Goal: Task Accomplishment & Management: Use online tool/utility

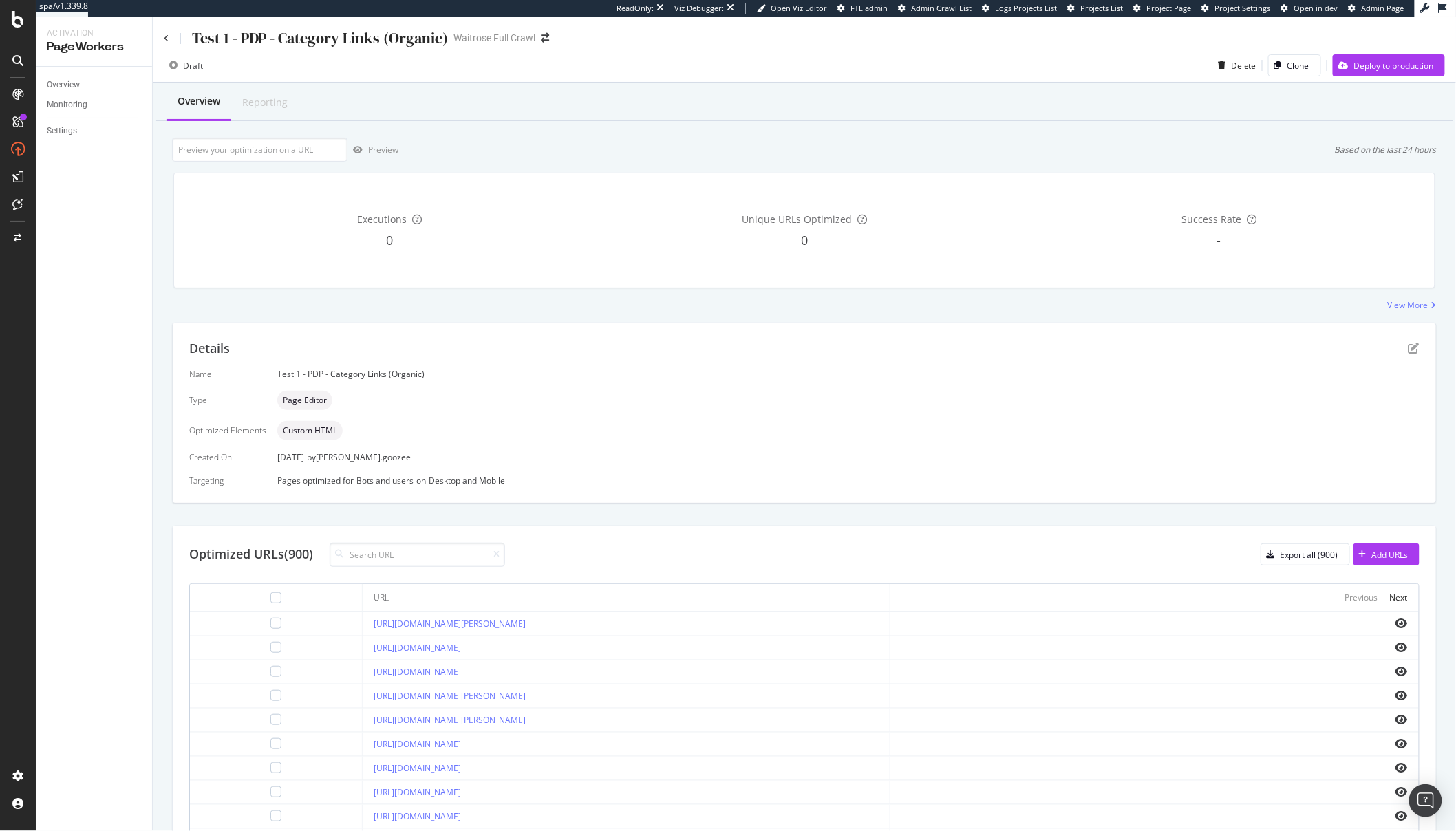
click at [244, 465] on div "Name Test 1 - PDP - Category Links (Organic) Type Page Editor Optimized Element…" at bounding box center [805, 426] width 1230 height 118
click at [755, 628] on div "https://www.waitrose.com/ecom/products/albert-bartlett-rooster-organic-potatoes…" at bounding box center [626, 624] width 506 height 13
click at [1409, 351] on icon "pen-to-square" at bounding box center [1414, 348] width 11 height 11
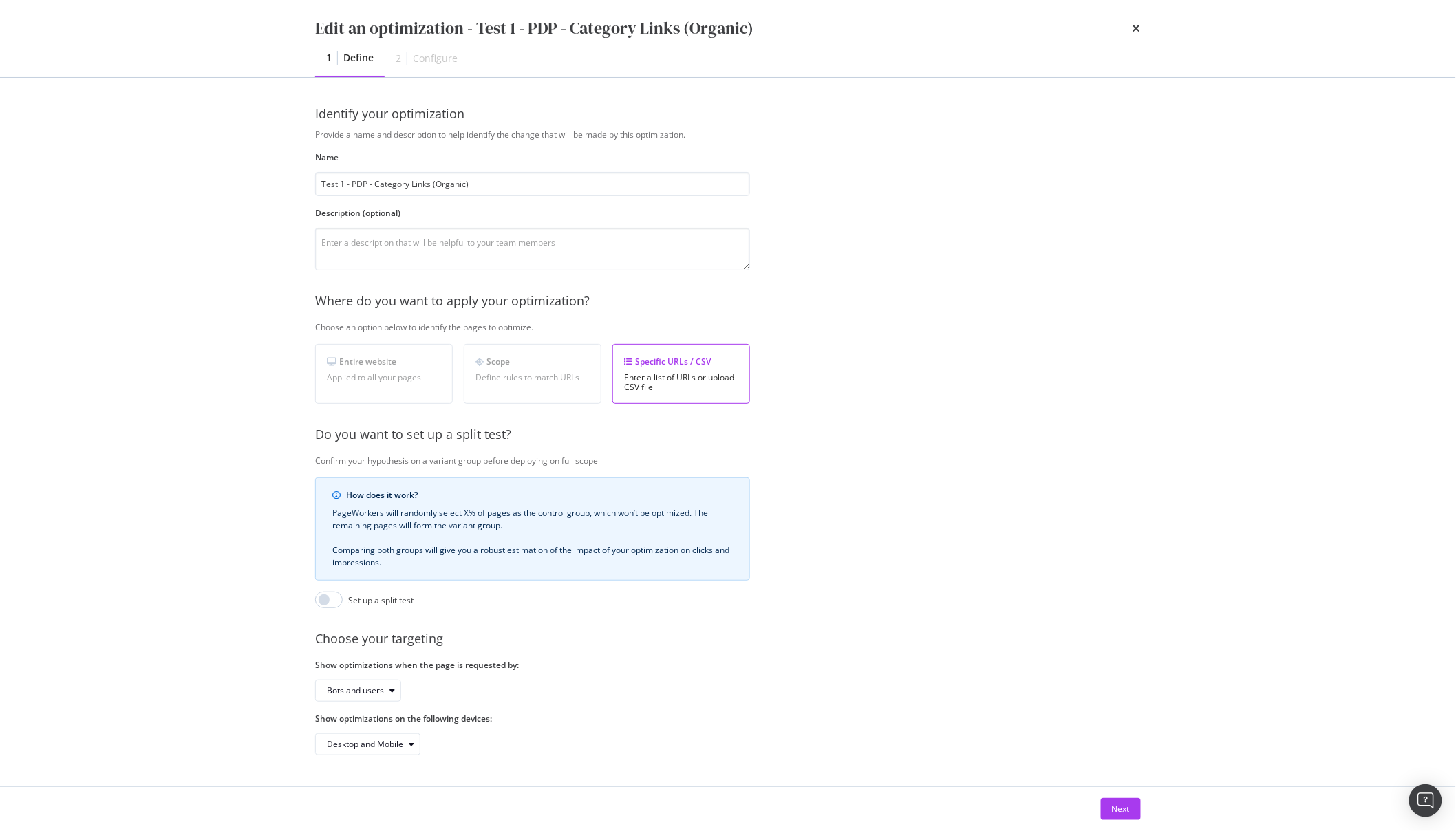
scroll to position [7, 0]
click at [1115, 802] on div "Next" at bounding box center [1121, 809] width 18 height 21
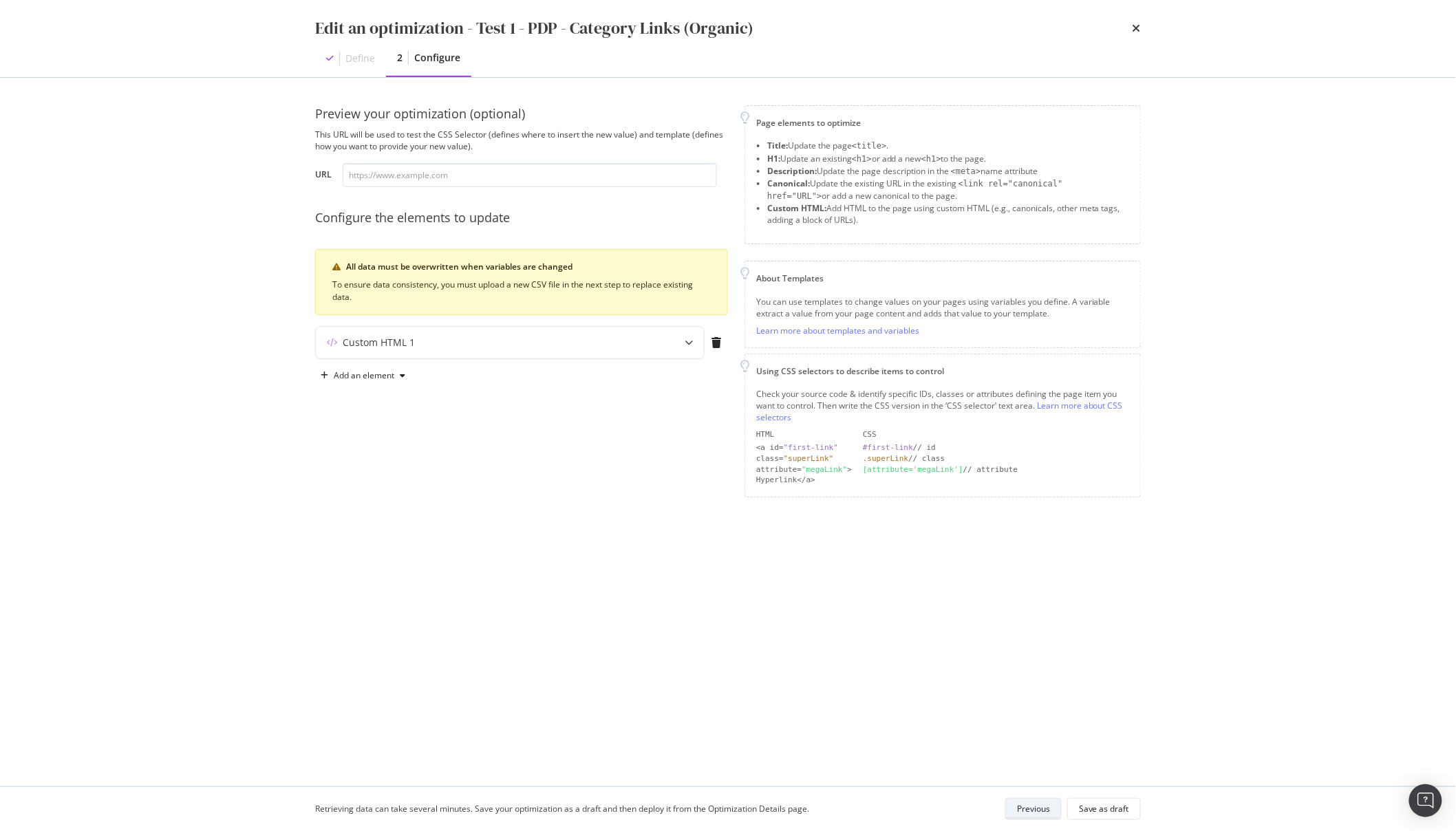
scroll to position [0, 0]
click at [686, 348] on div "modal" at bounding box center [689, 342] width 30 height 31
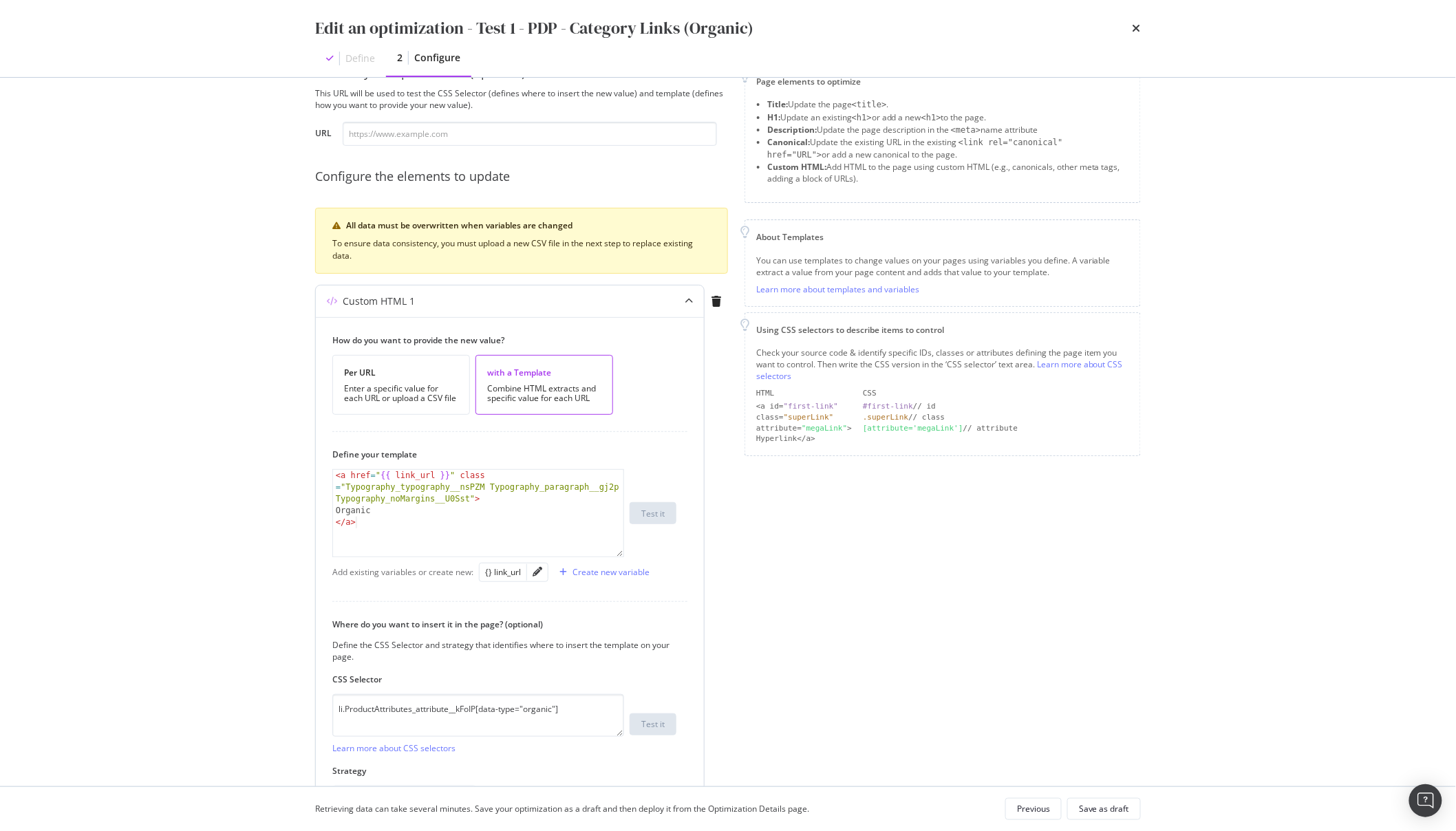
scroll to position [54, 0]
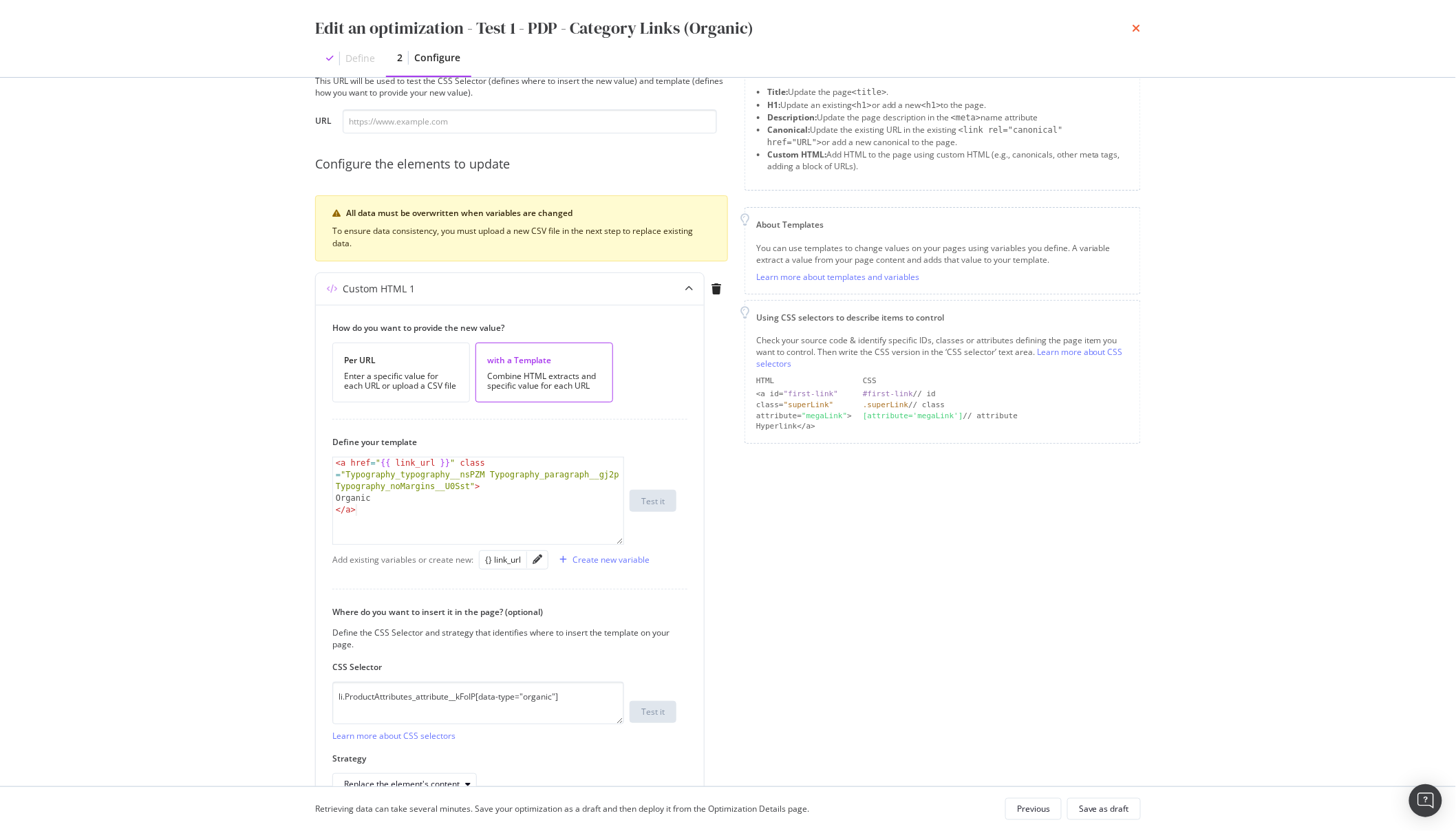
click at [1138, 31] on icon "times" at bounding box center [1137, 28] width 8 height 11
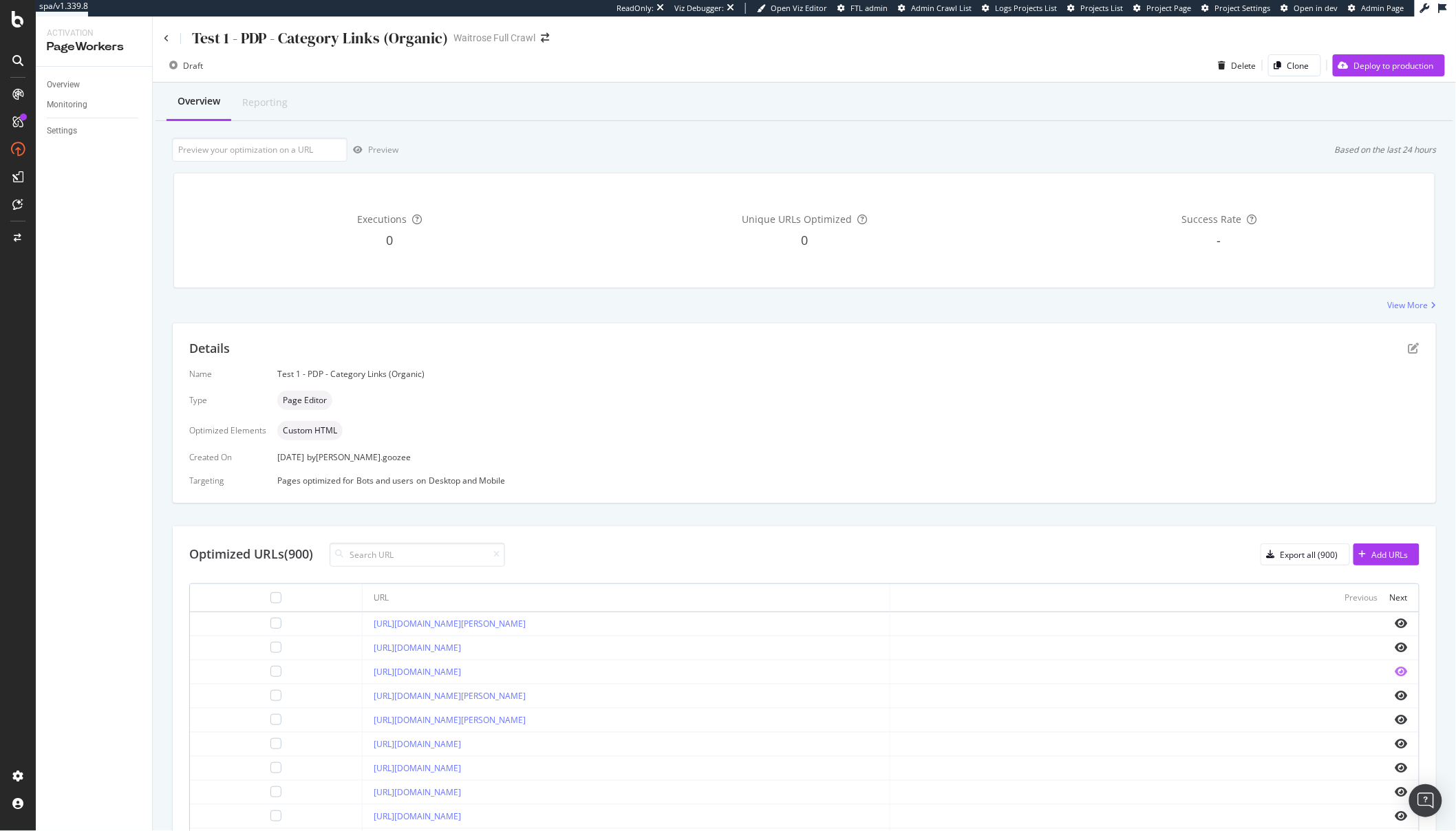
click at [1395, 672] on icon "eye" at bounding box center [1401, 671] width 13 height 11
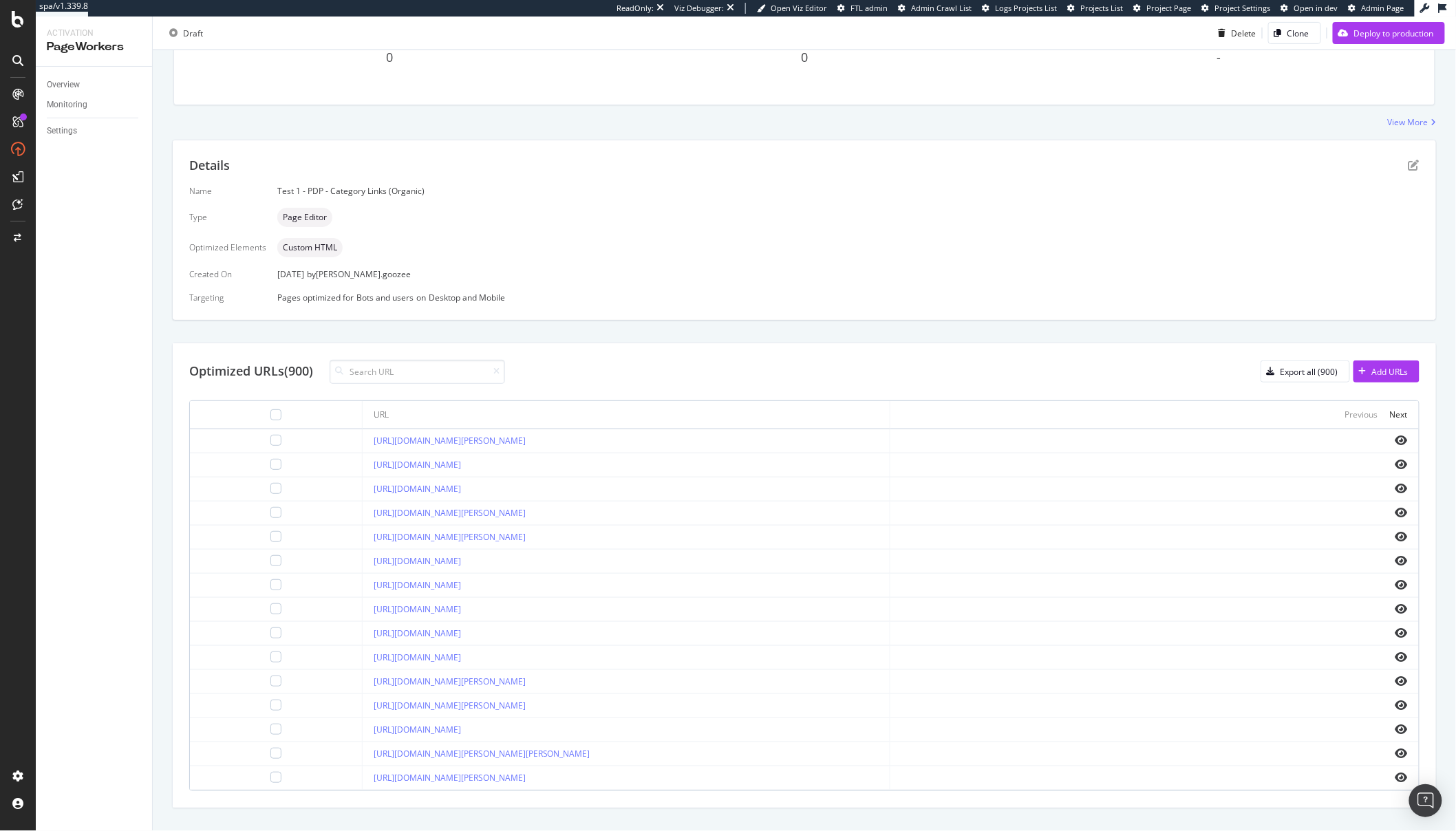
scroll to position [209, 0]
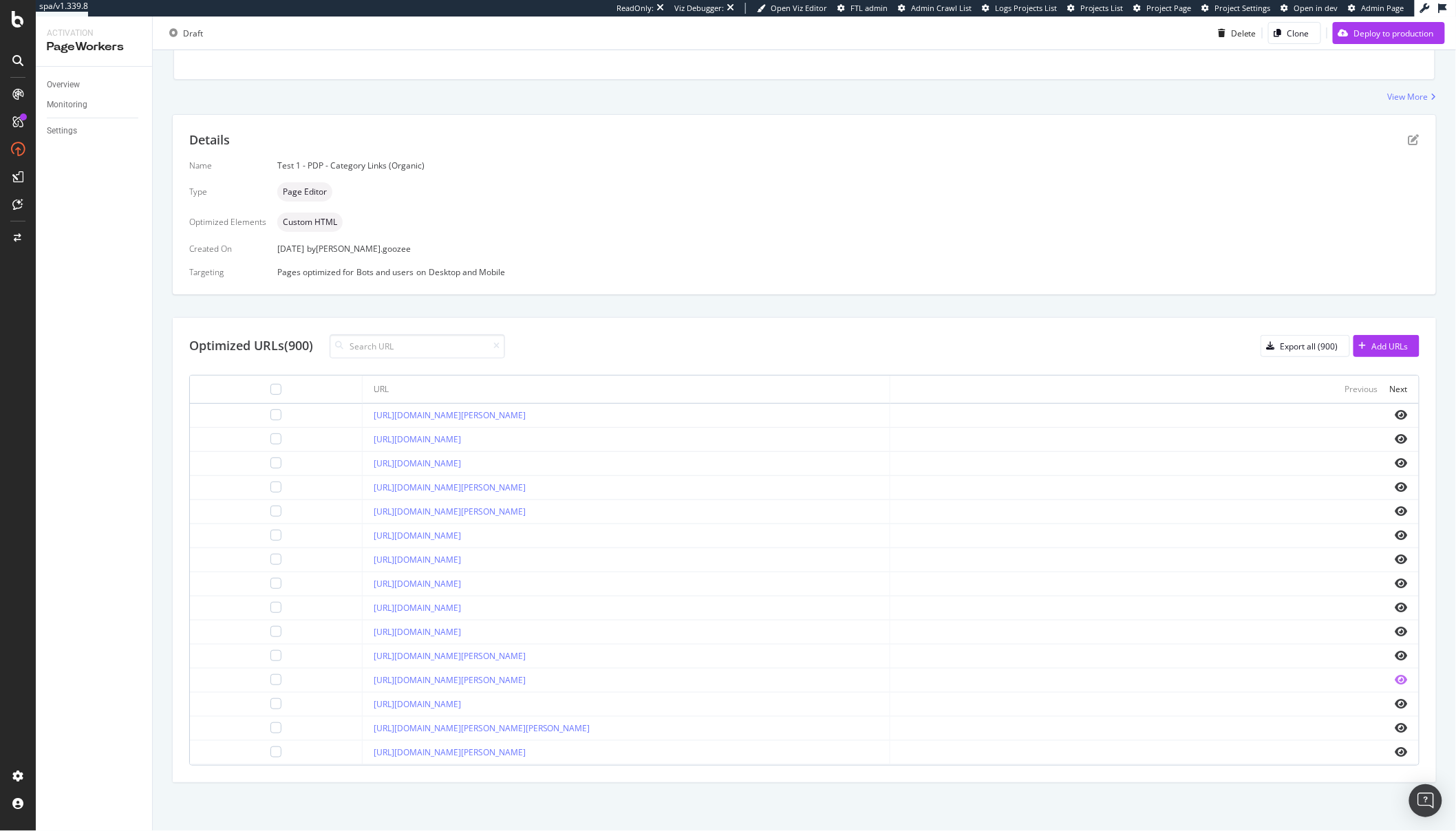
click at [1395, 683] on icon "eye" at bounding box center [1401, 680] width 13 height 11
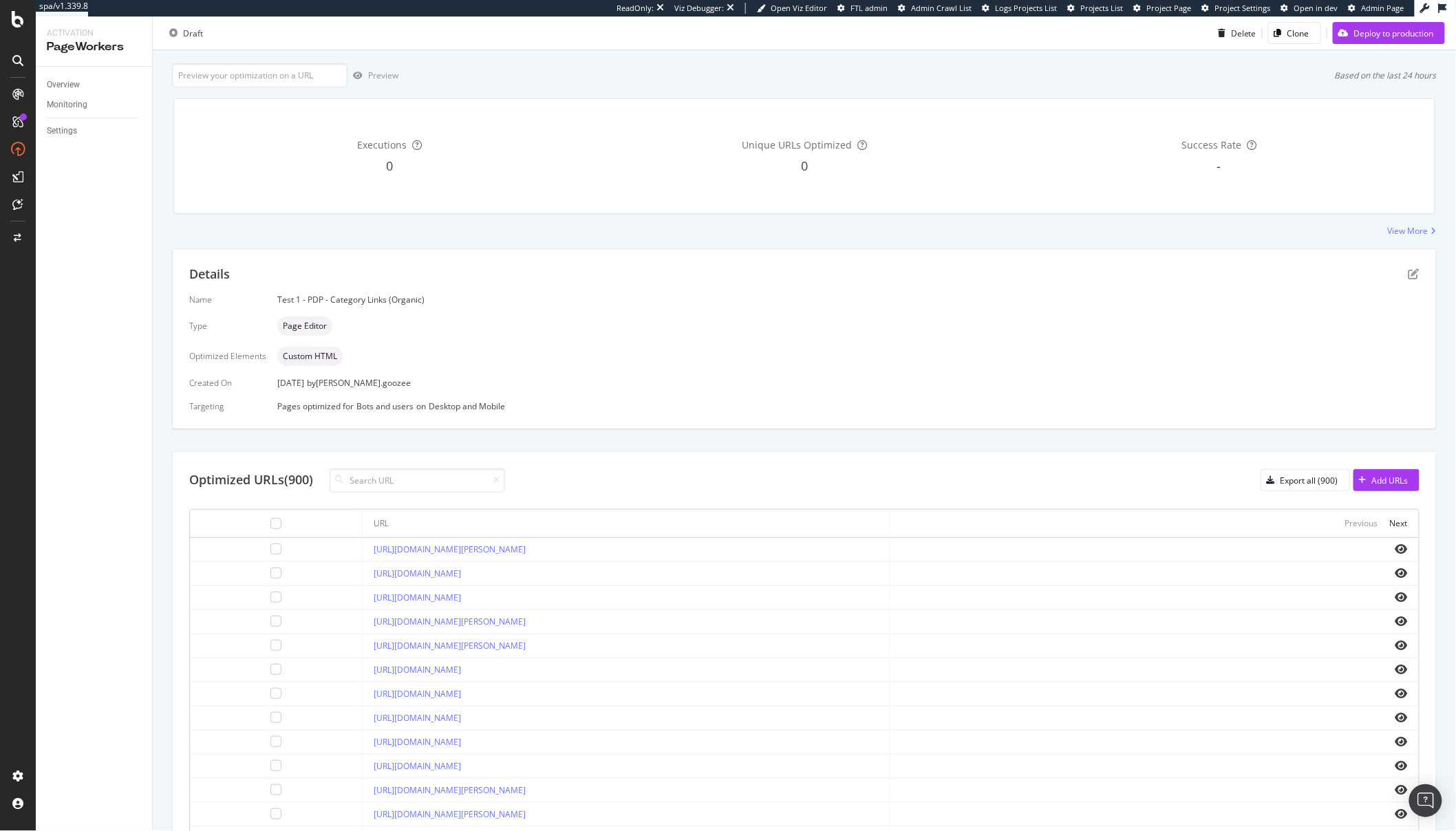
scroll to position [79, 0]
click at [1395, 543] on icon "eye" at bounding box center [1401, 545] width 13 height 11
click at [1395, 569] on icon "eye" at bounding box center [1401, 569] width 13 height 11
click at [1395, 735] on icon "eye" at bounding box center [1401, 737] width 13 height 11
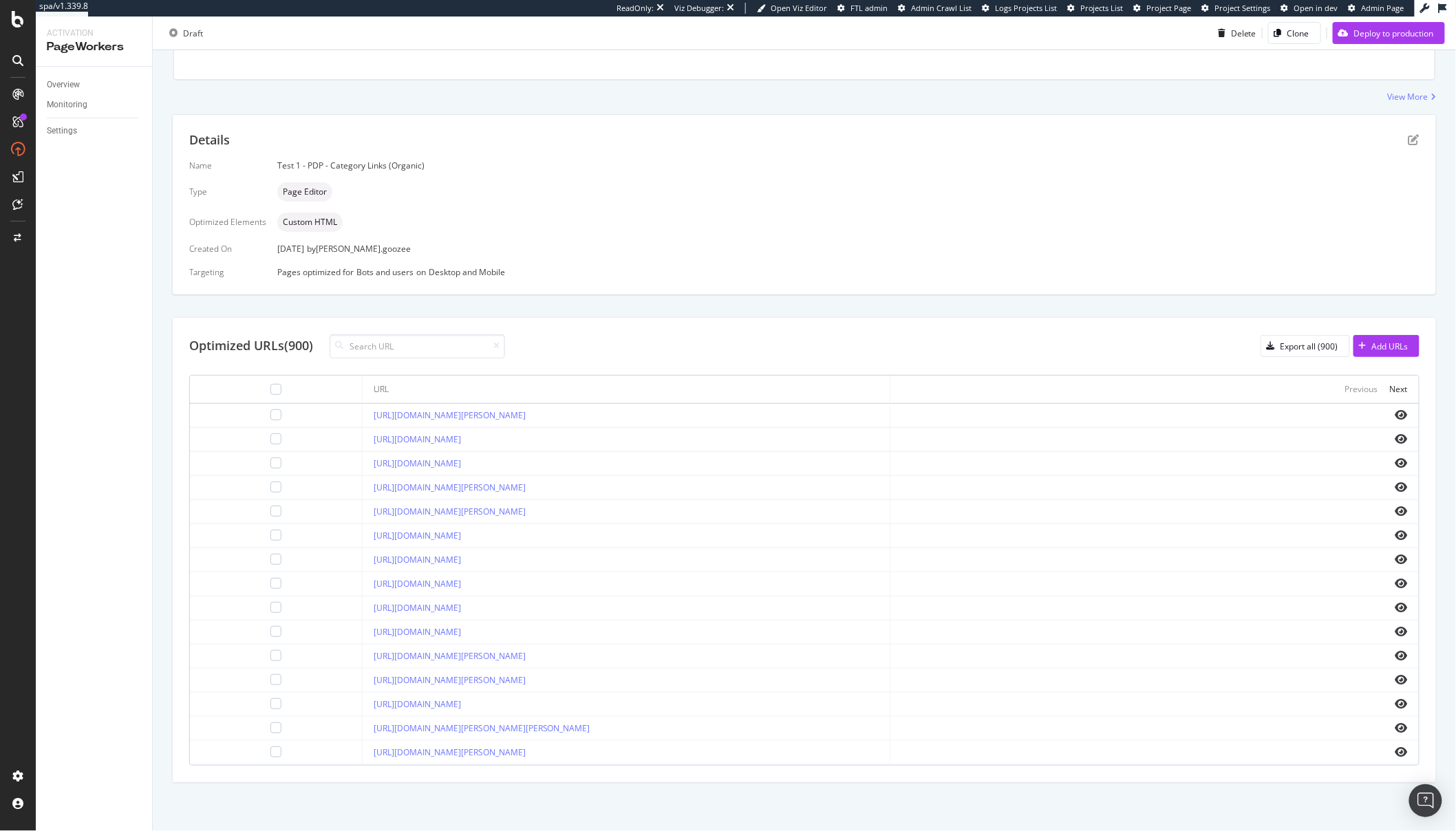
click at [1390, 710] on td at bounding box center [1154, 705] width 528 height 24
click at [1395, 701] on icon "eye" at bounding box center [1401, 704] width 13 height 11
click at [1395, 728] on icon "eye" at bounding box center [1401, 728] width 13 height 11
click at [805, 734] on div "https://www.waitrose.com/ecom/products/baylis-harding-goodness-mens-bergamot-cl…" at bounding box center [626, 728] width 506 height 13
click at [590, 726] on link "https://www.waitrose.com/ecom/products/baylis-harding-goodness-mens-bergamot-cl…" at bounding box center [482, 728] width 217 height 12
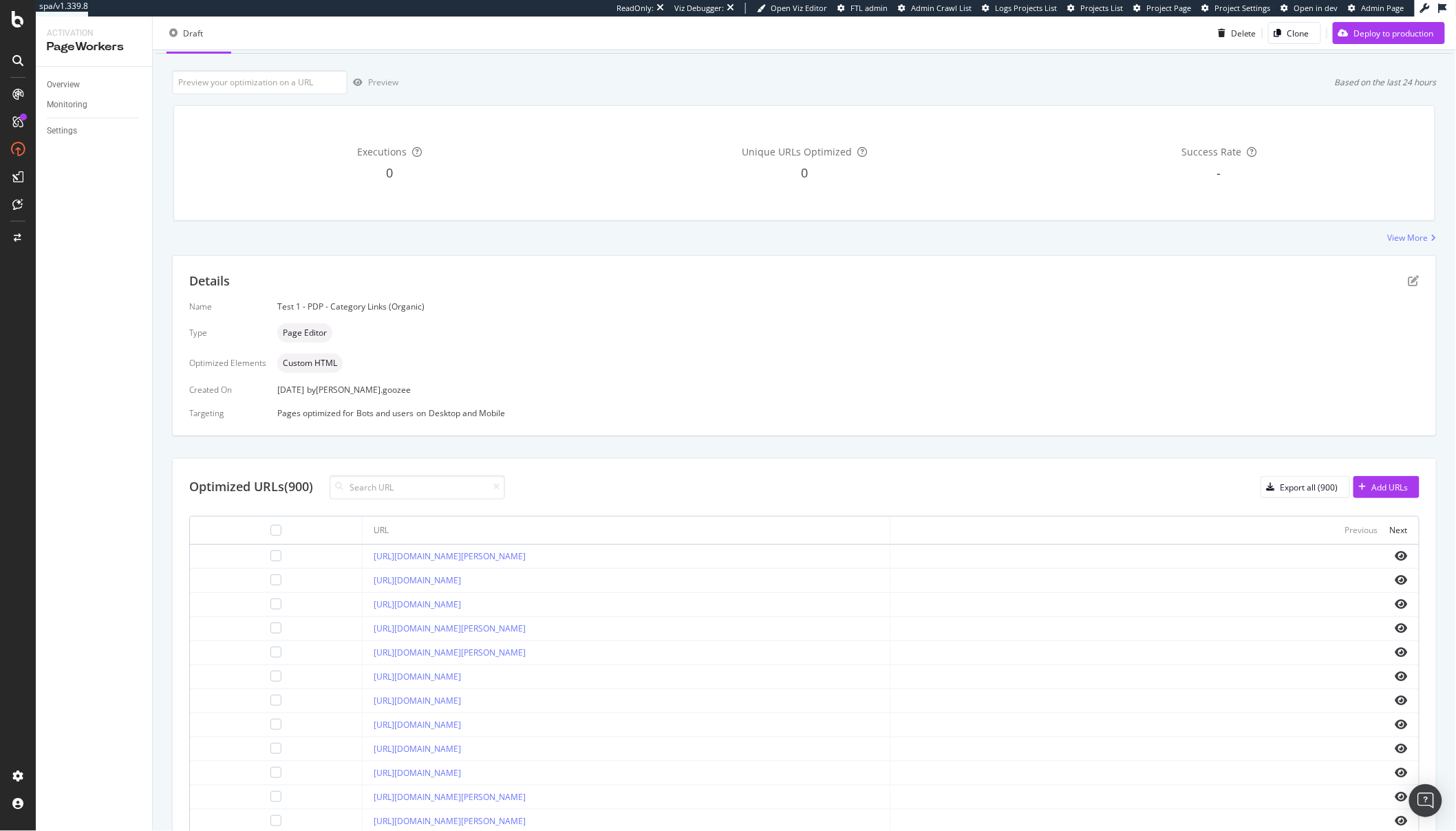
scroll to position [0, 0]
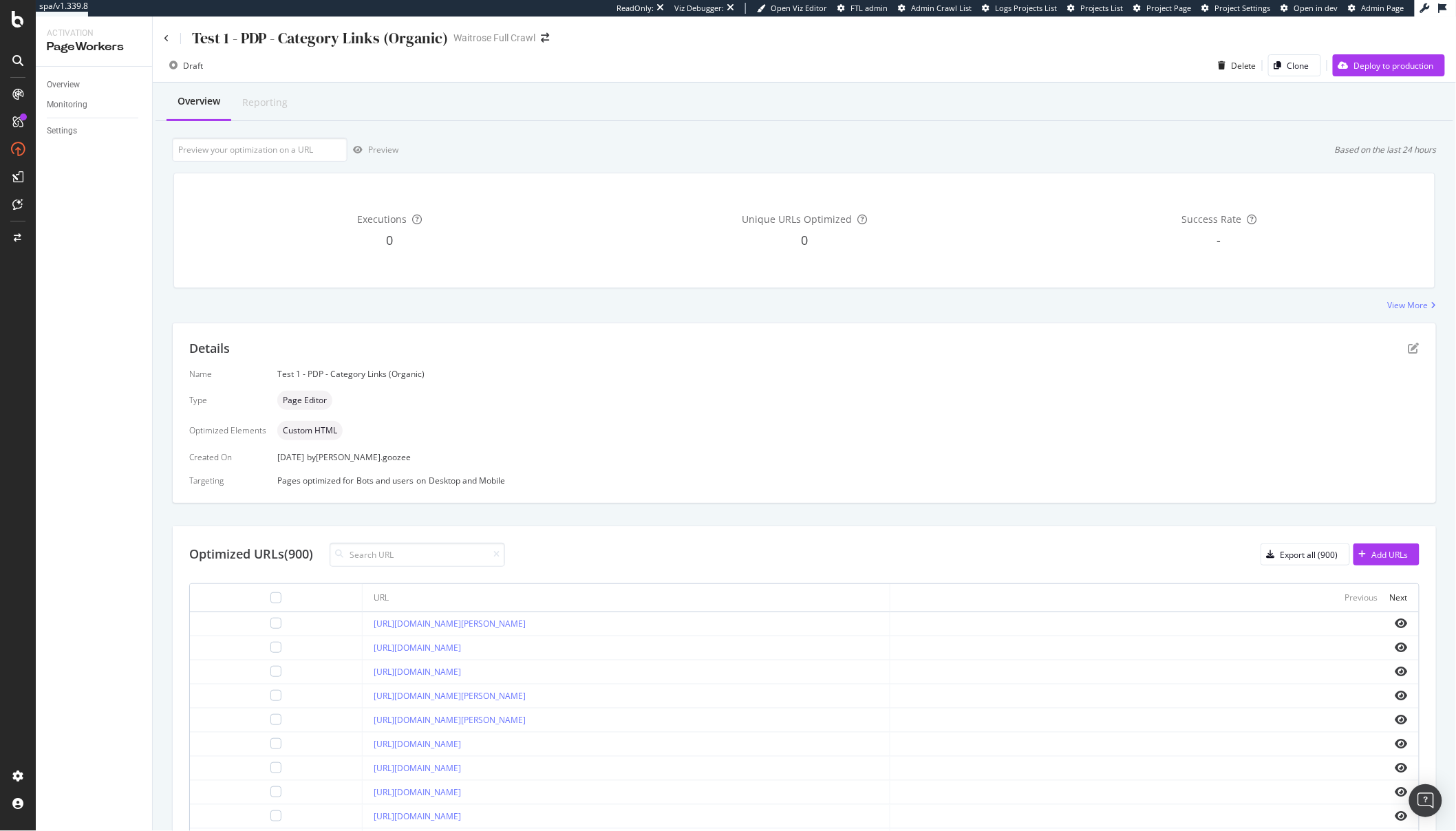
click at [1400, 340] on div "Details" at bounding box center [805, 349] width 1230 height 18
click at [1409, 348] on icon "pen-to-square" at bounding box center [1414, 348] width 11 height 11
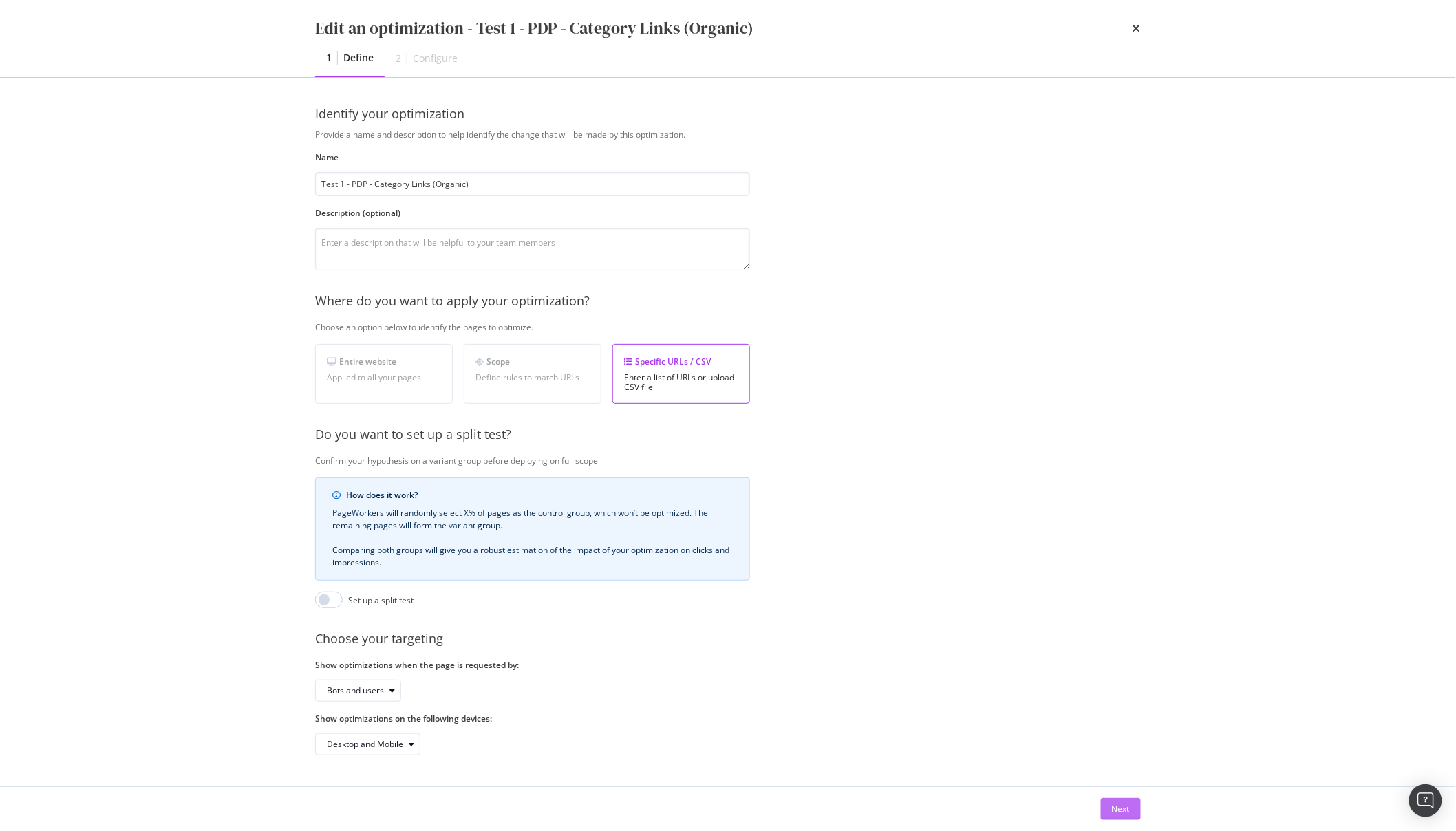
click at [1128, 809] on div "Next" at bounding box center [1121, 809] width 18 height 12
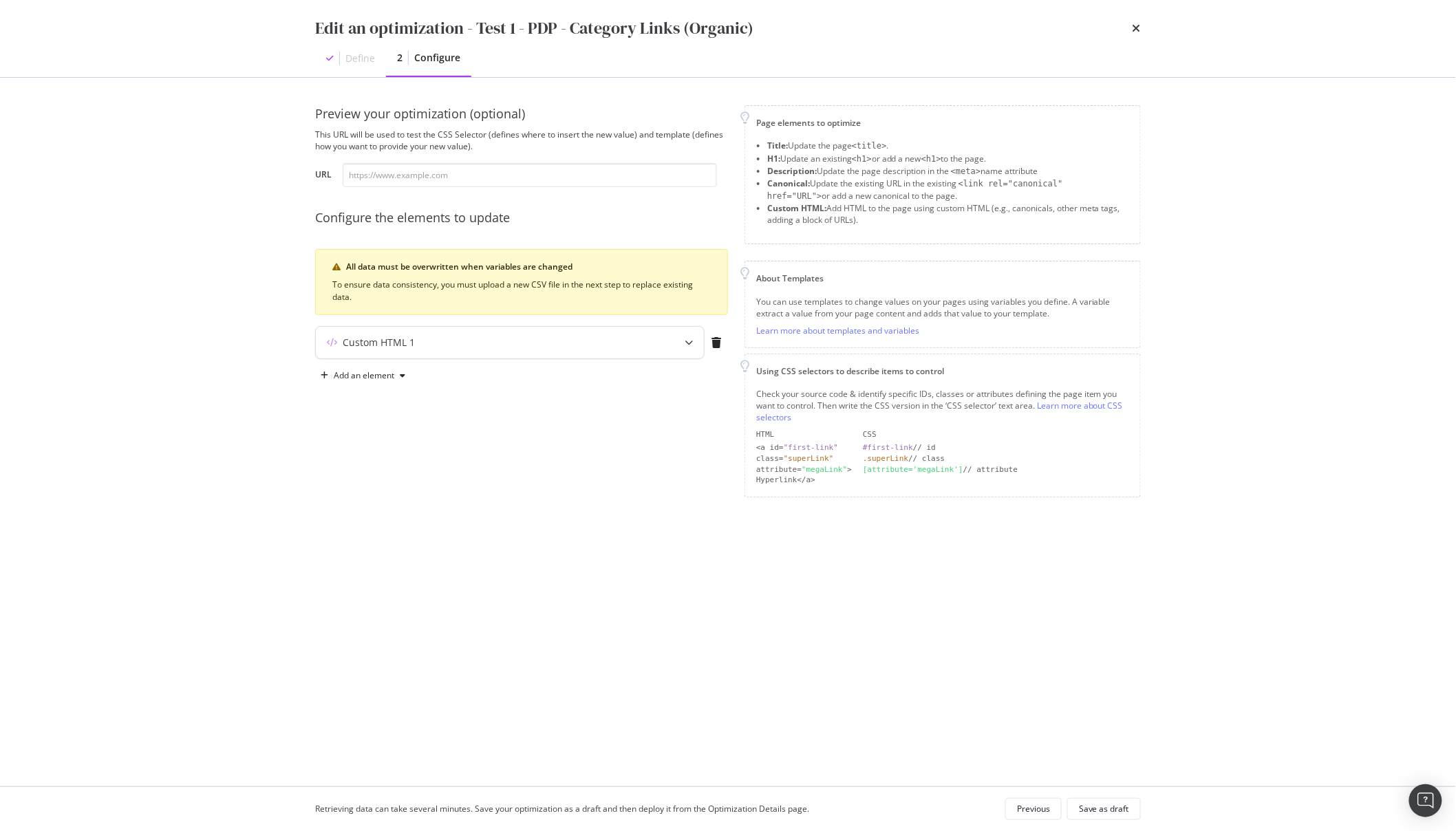
click at [695, 342] on div "modal" at bounding box center [689, 342] width 30 height 31
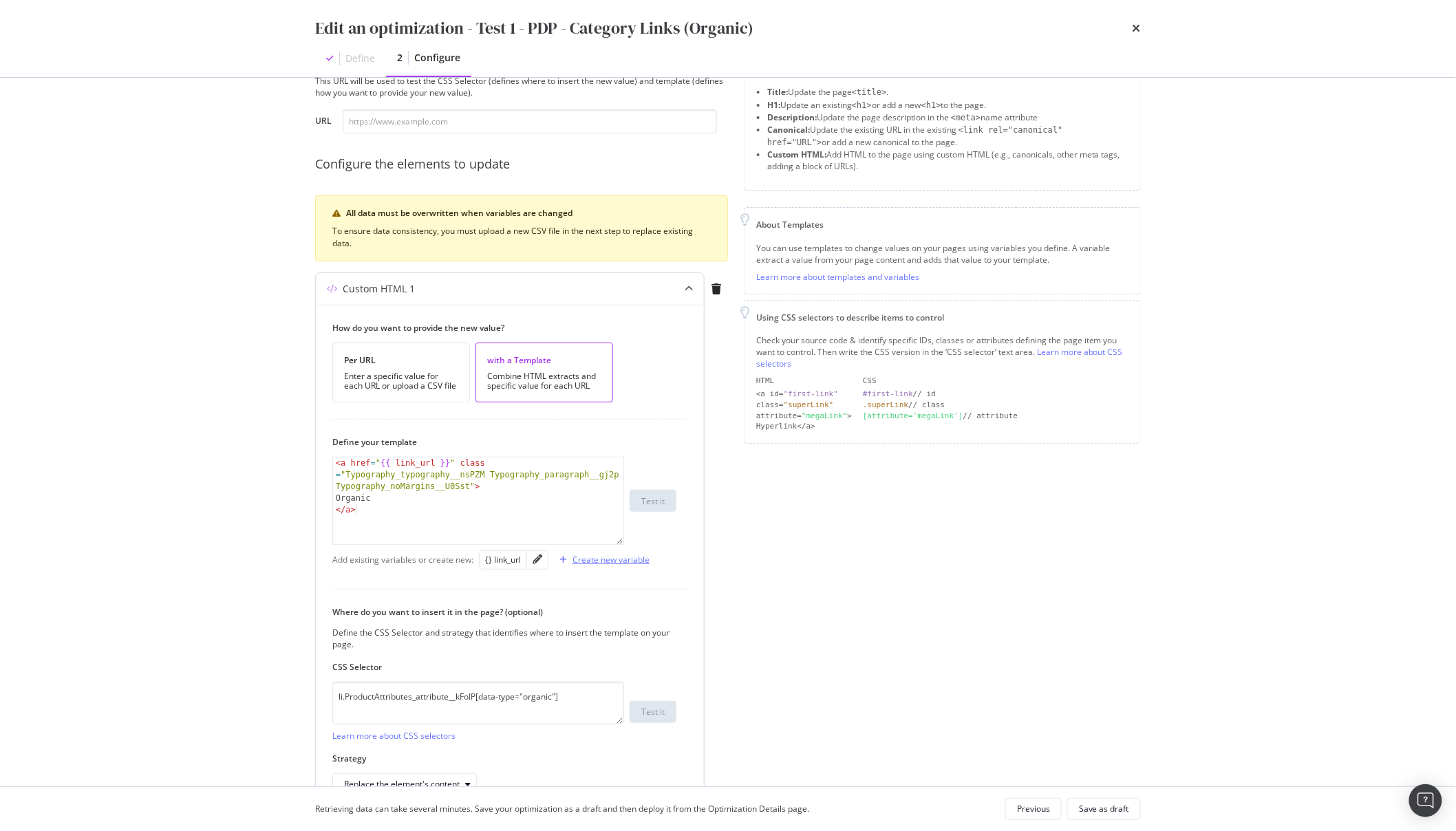
scroll to position [135, 0]
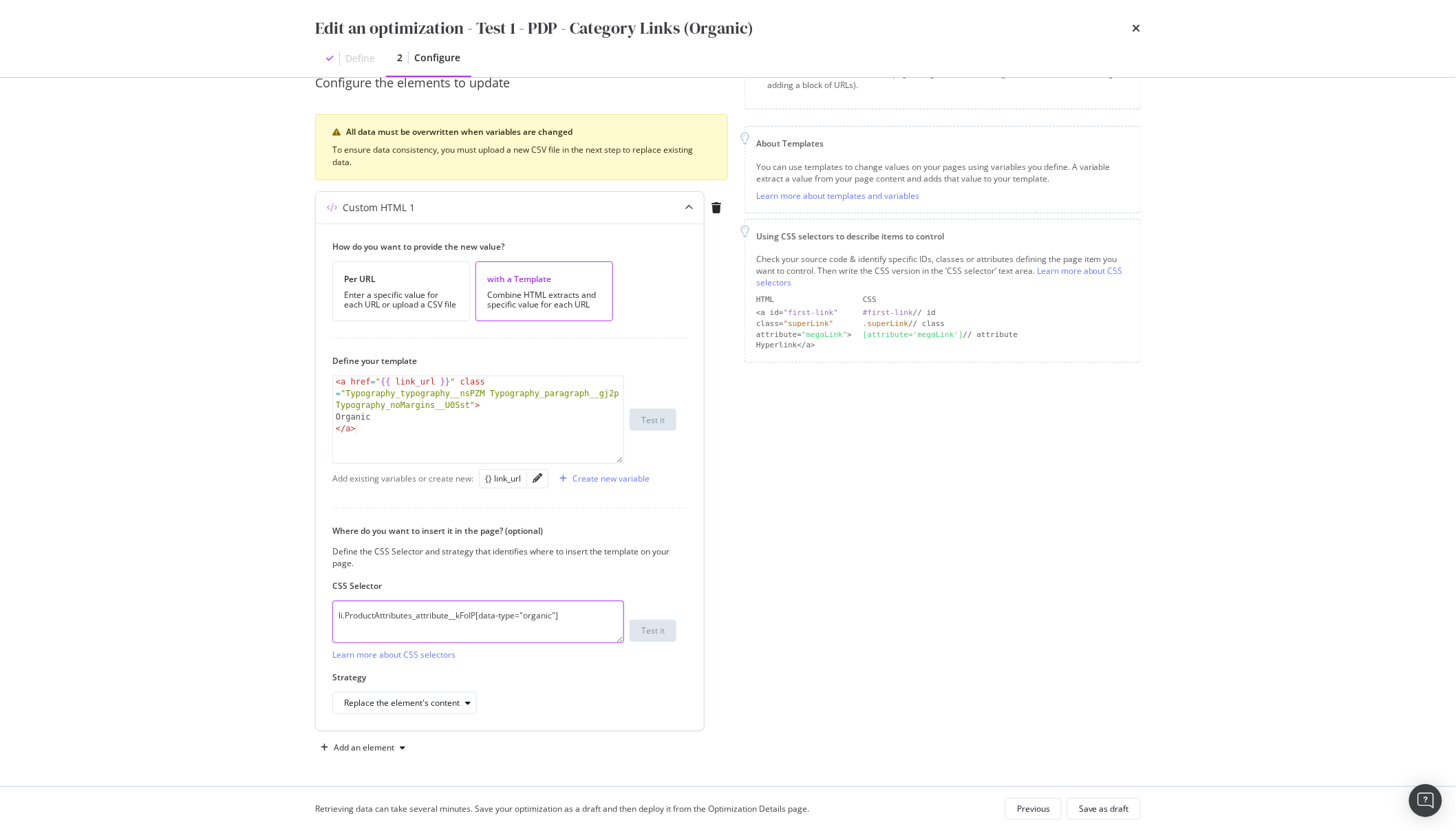
click at [558, 626] on textarea "li.ProductAttributes_attribute__kFoIP[data-type="organic"]" at bounding box center [478, 622] width 291 height 43
click at [584, 614] on textarea "li.ProductAttributes_attribute__kFoIP[data-type="organic"]" at bounding box center [478, 622] width 291 height 43
paste textarea "li.ProductAttributes_attribute__kFoIP[data-type="organic"] > p"
type textarea "li.ProductAttributes_attribute__kFoIP[data-type="organic"]"
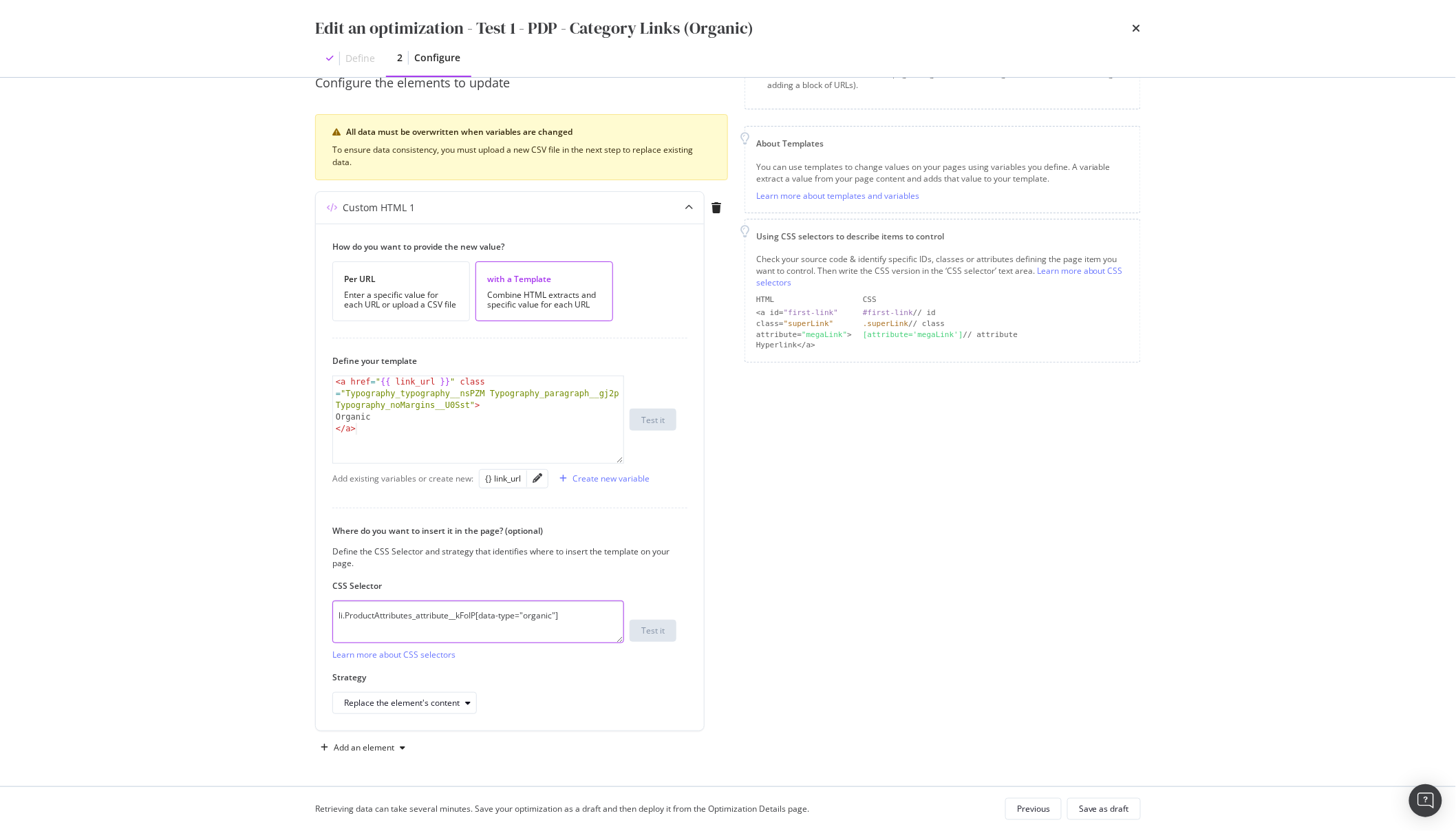
scroll to position [0, 0]
drag, startPoint x: 564, startPoint y: 611, endPoint x: 148, endPoint y: 601, distance: 416.1
click at [148, 601] on div "Edit an optimization - Test 1 - PDP - Category Links (Organic) Define 2 Configu…" at bounding box center [728, 415] width 1456 height 831
paste textarea "li.ProductAttributes_attribute__kFoIP[data-type="organic"] > p"
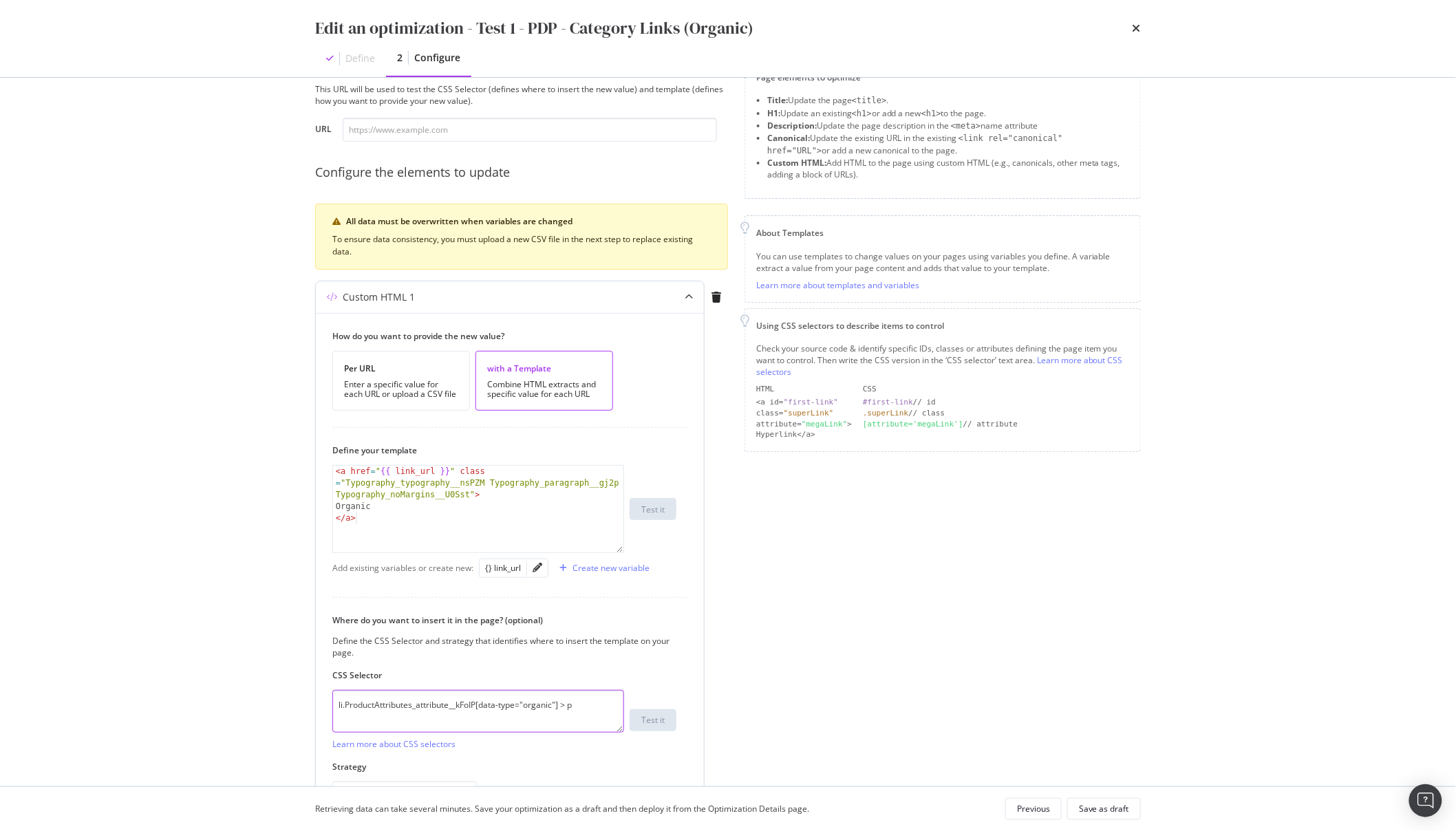
scroll to position [38, 0]
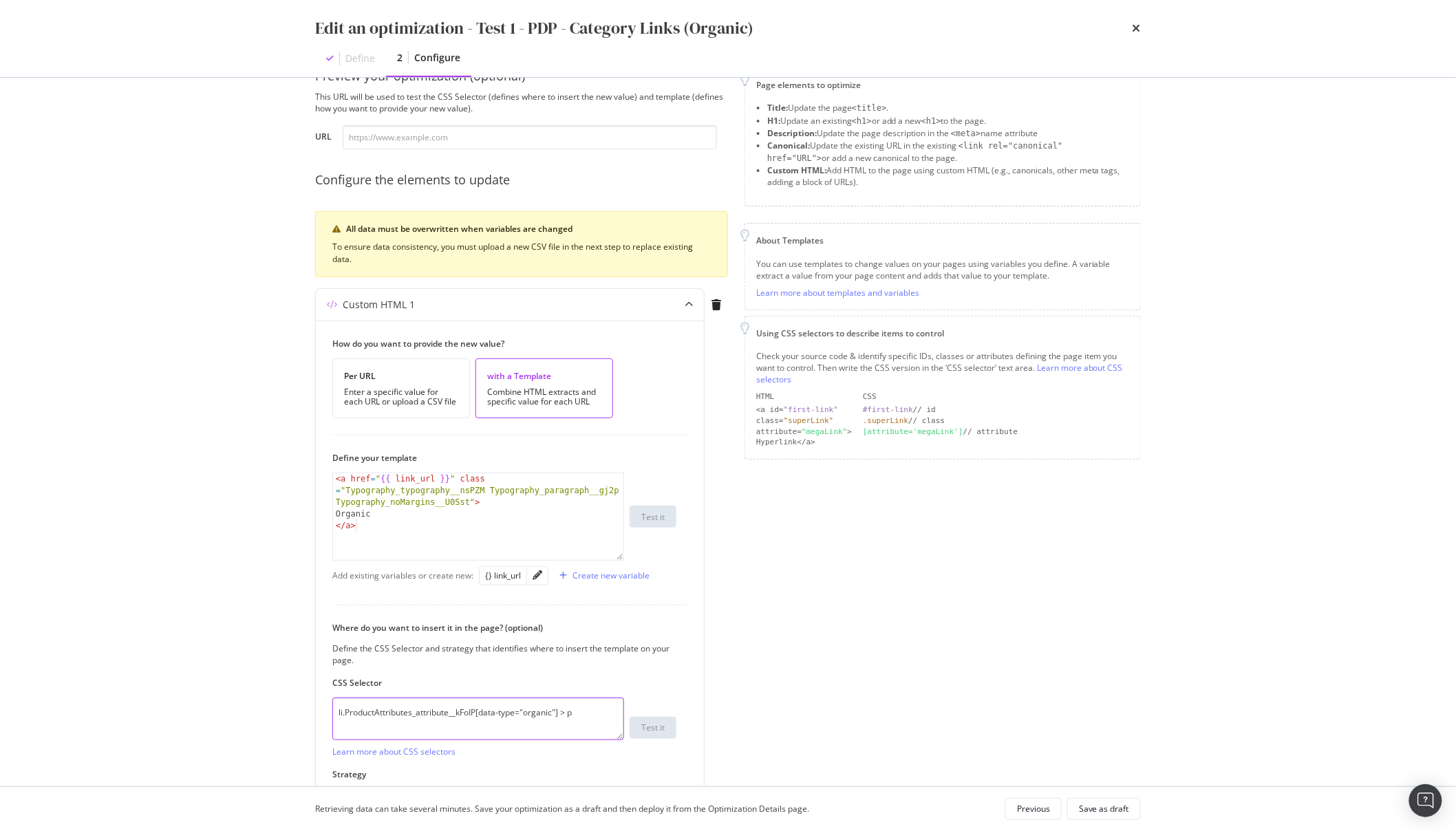
type textarea "li.ProductAttributes_attribute__kFoIP[data-type="organic"] > p"
click at [500, 144] on input "modal" at bounding box center [530, 137] width 375 height 24
paste input "https://www.waitrose.com/ecom/products/baylis-harding-goodness-mens-bergamot-cl…"
type input "https://www.waitrose.com/ecom/products/baylis-harding-goodness-mens-bergamot-cl…"
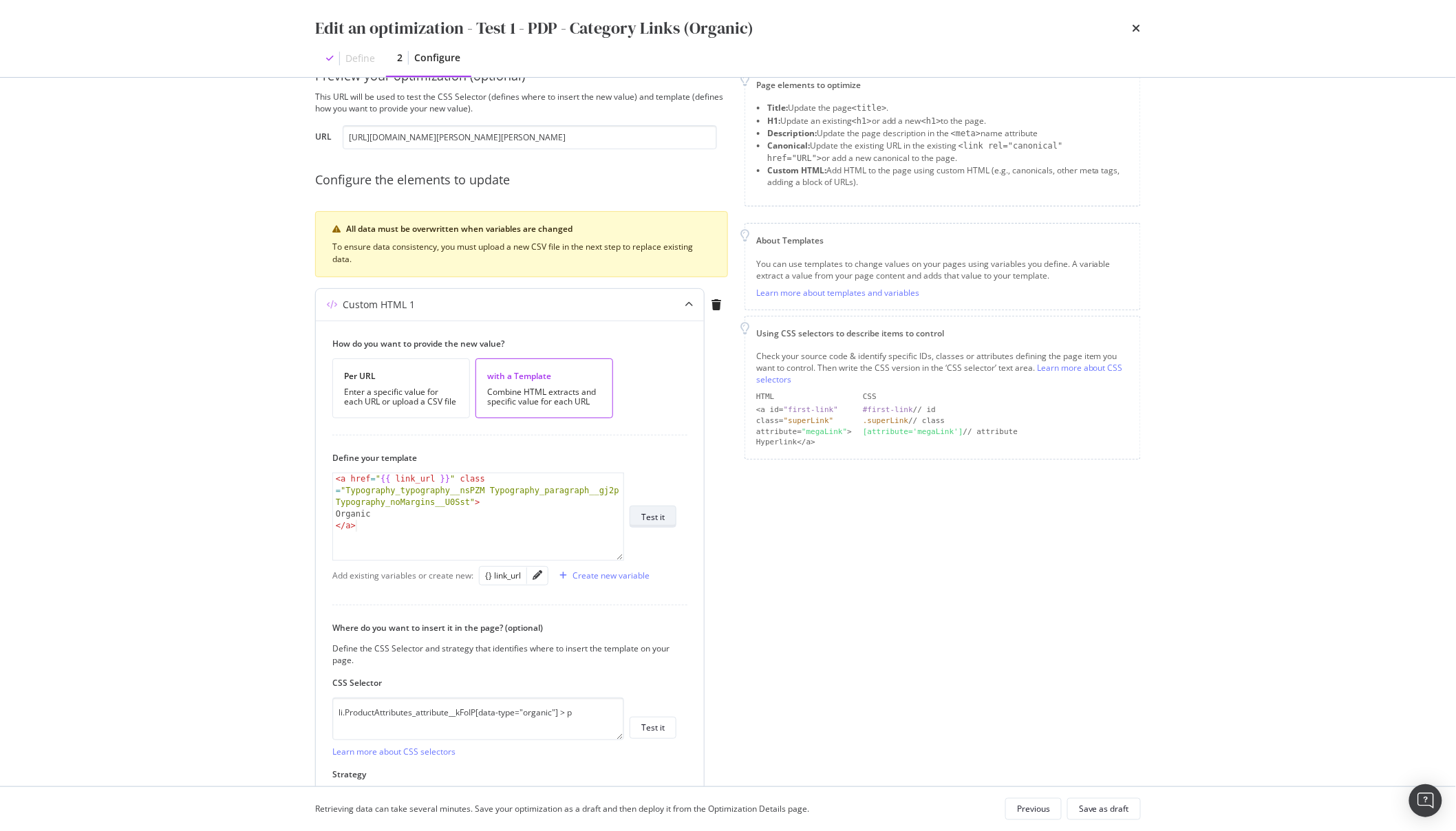
click at [655, 506] on button "Test it" at bounding box center [653, 516] width 46 height 22
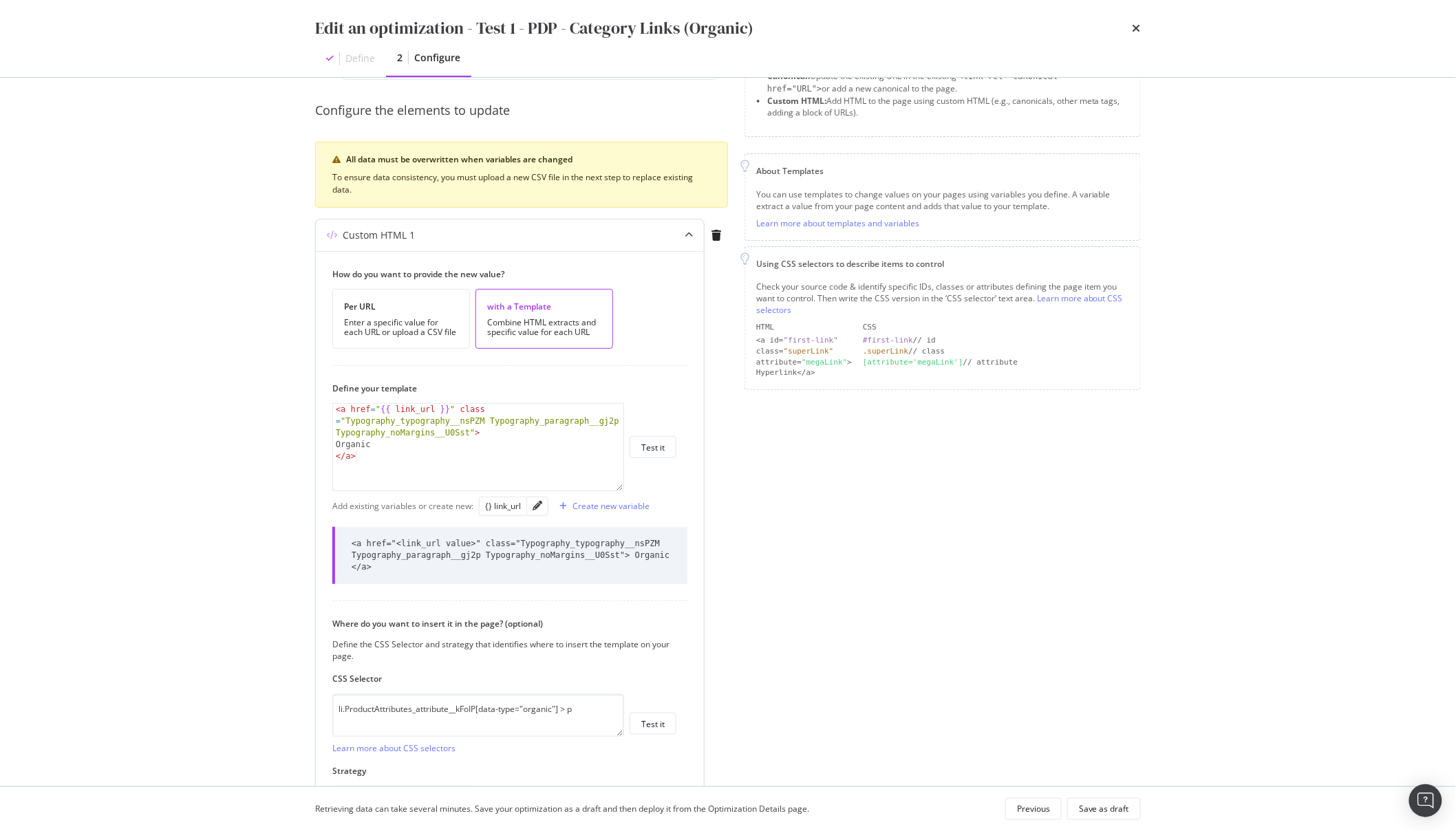
scroll to position [139, 0]
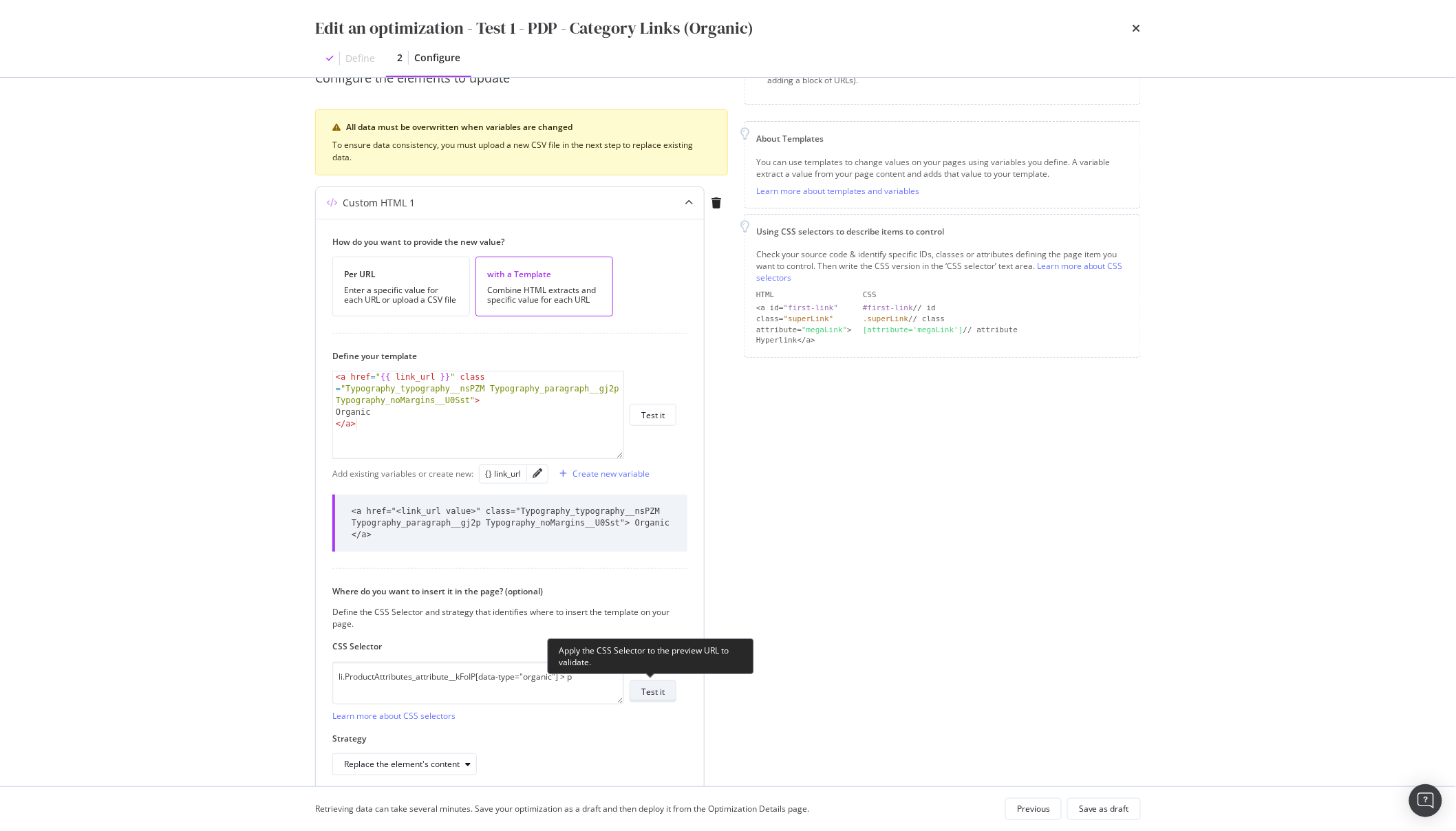
click at [661, 695] on div "Test it" at bounding box center [653, 692] width 23 height 12
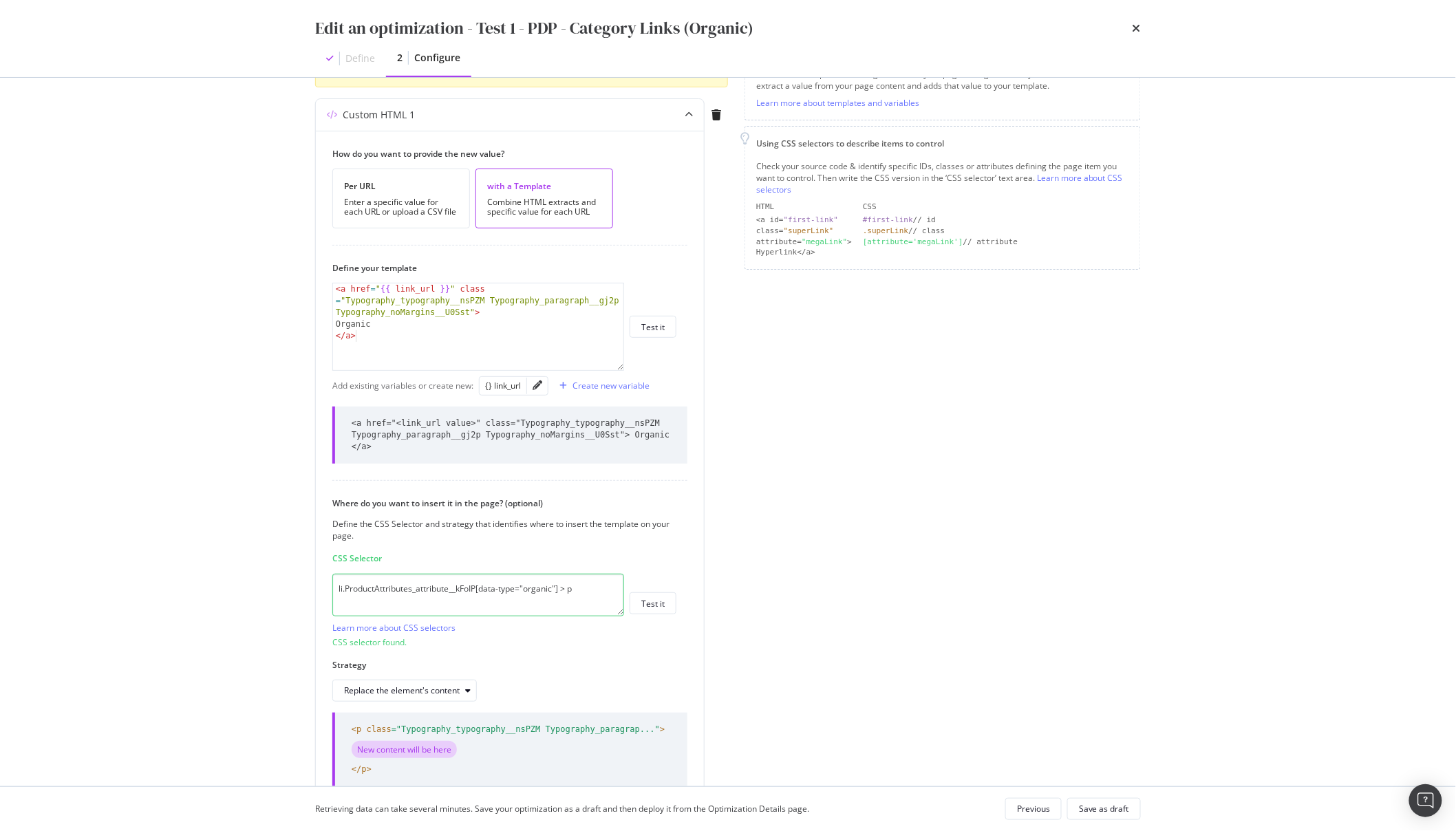
scroll to position [299, 0]
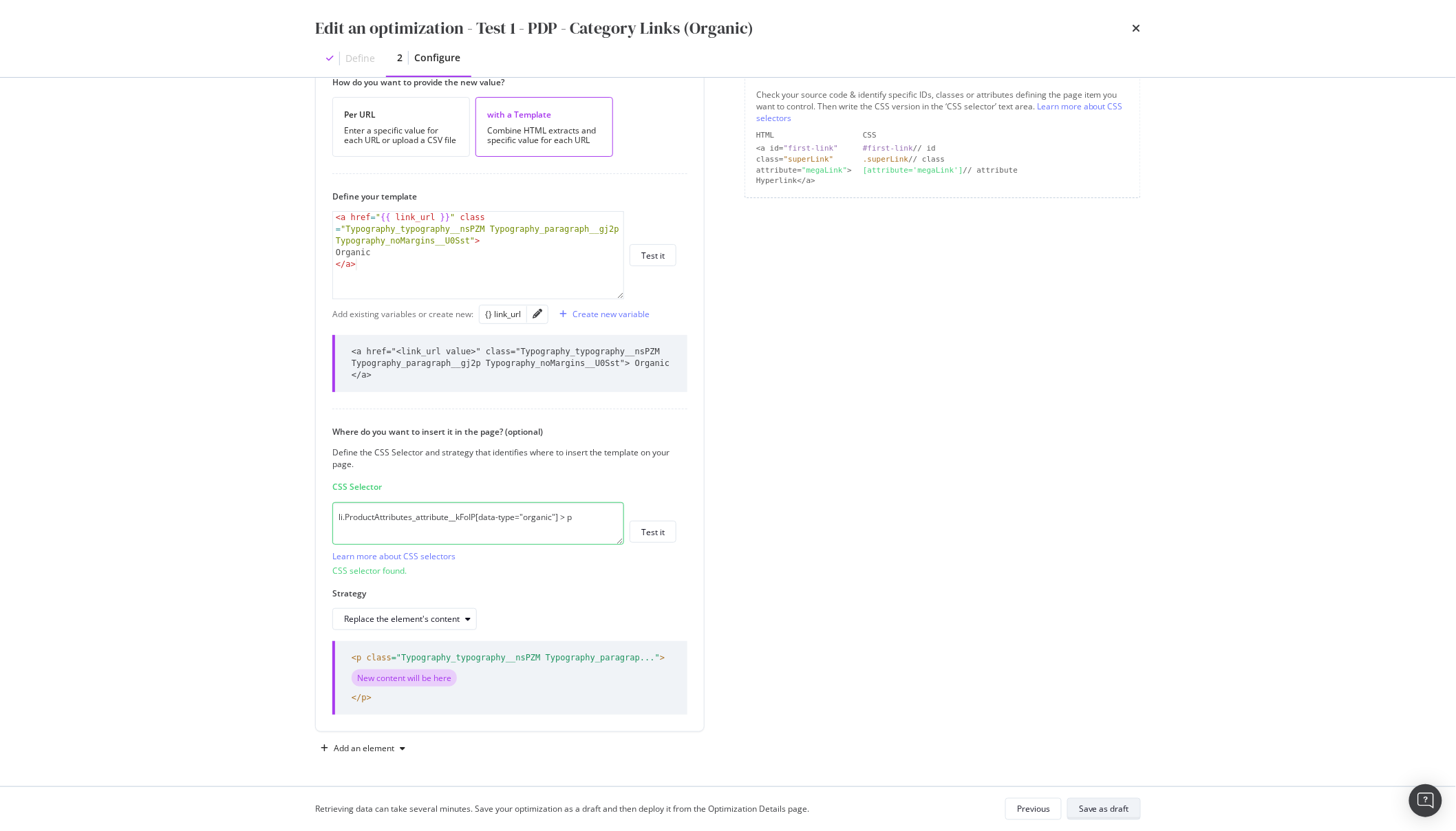
click at [1099, 807] on div "Save as draft" at bounding box center [1104, 809] width 50 height 12
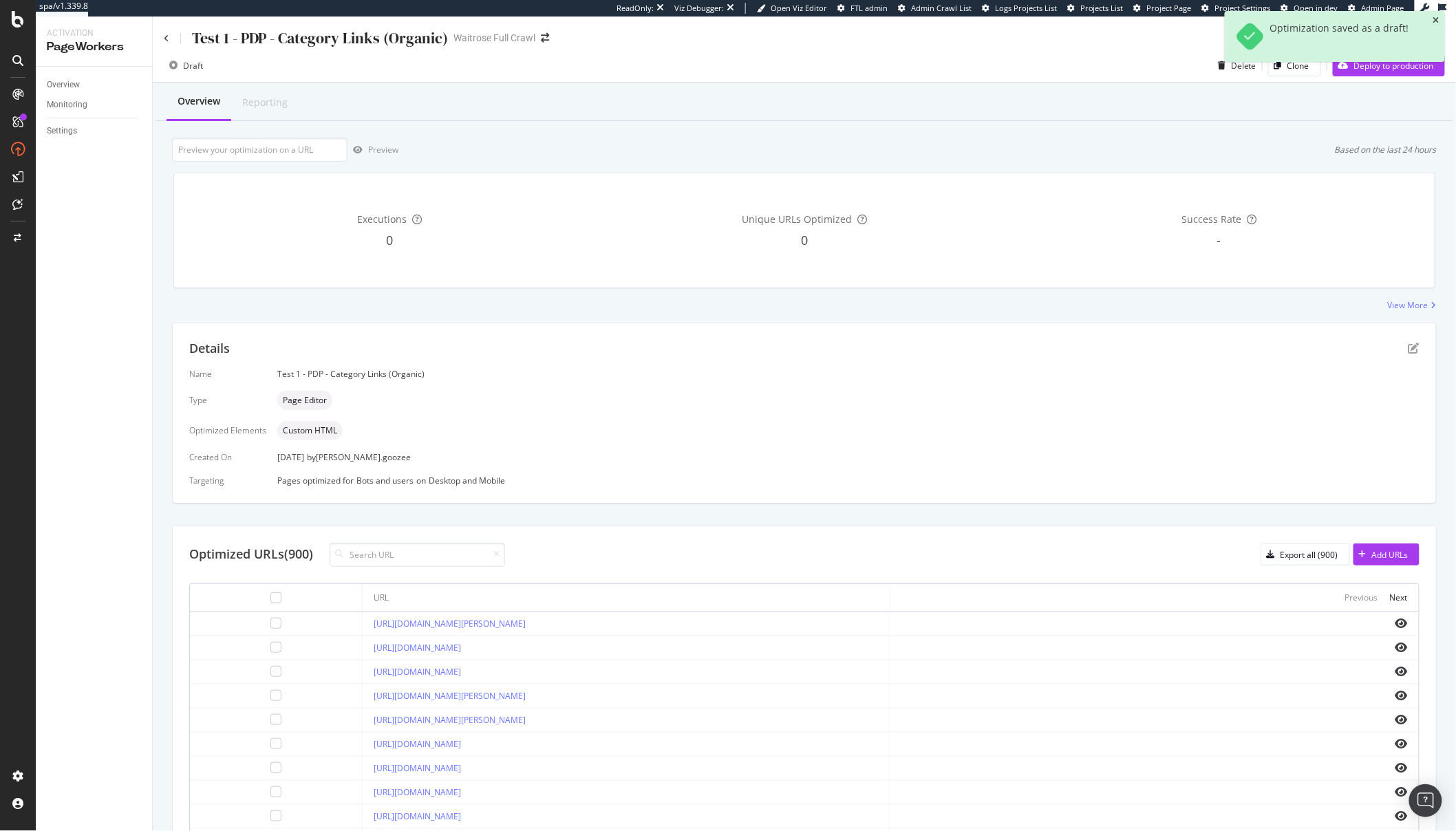
click at [1437, 22] on icon "close toast" at bounding box center [1437, 20] width 6 height 8
click at [1395, 696] on icon "eye" at bounding box center [1401, 695] width 13 height 11
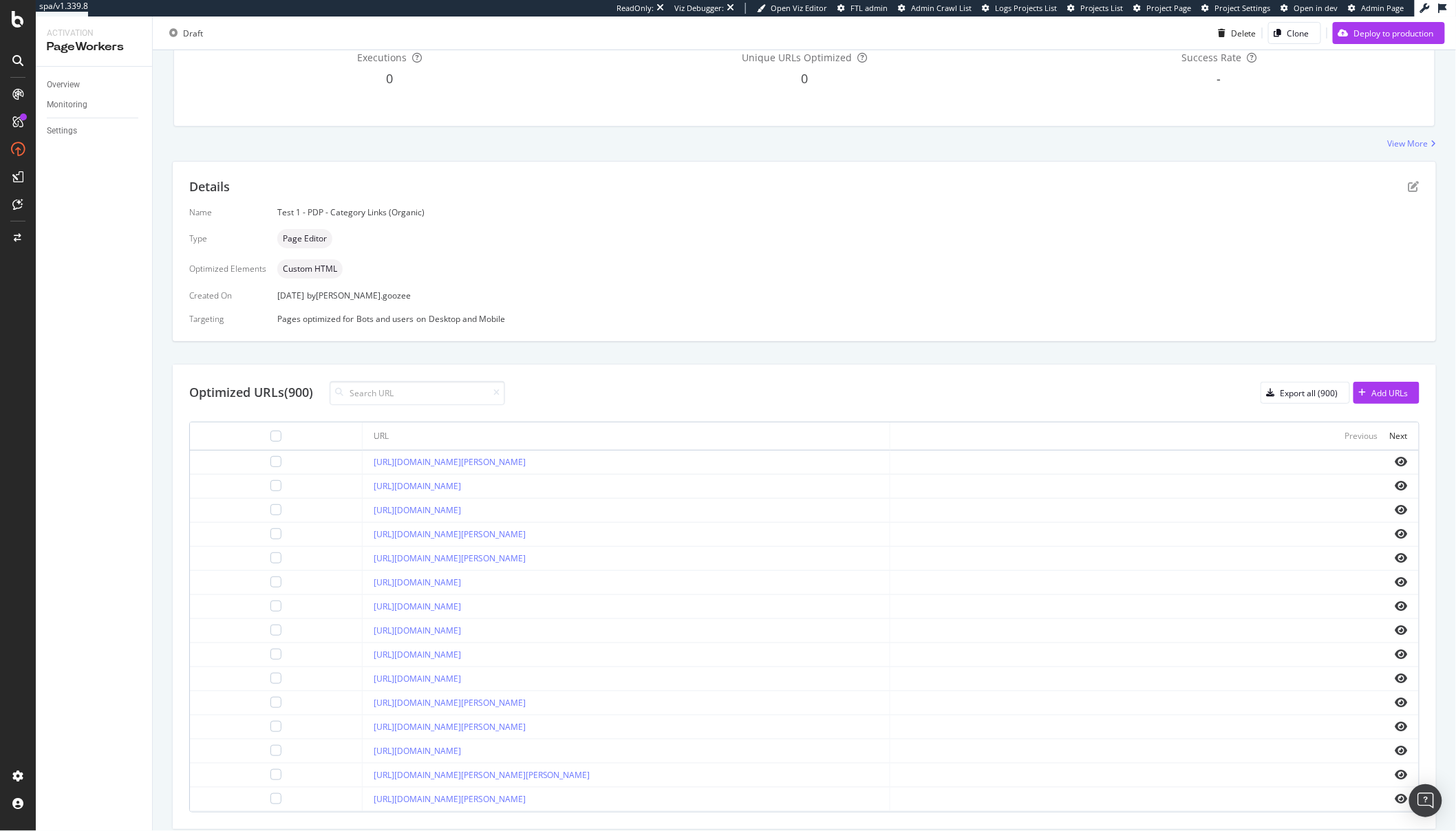
scroll to position [209, 0]
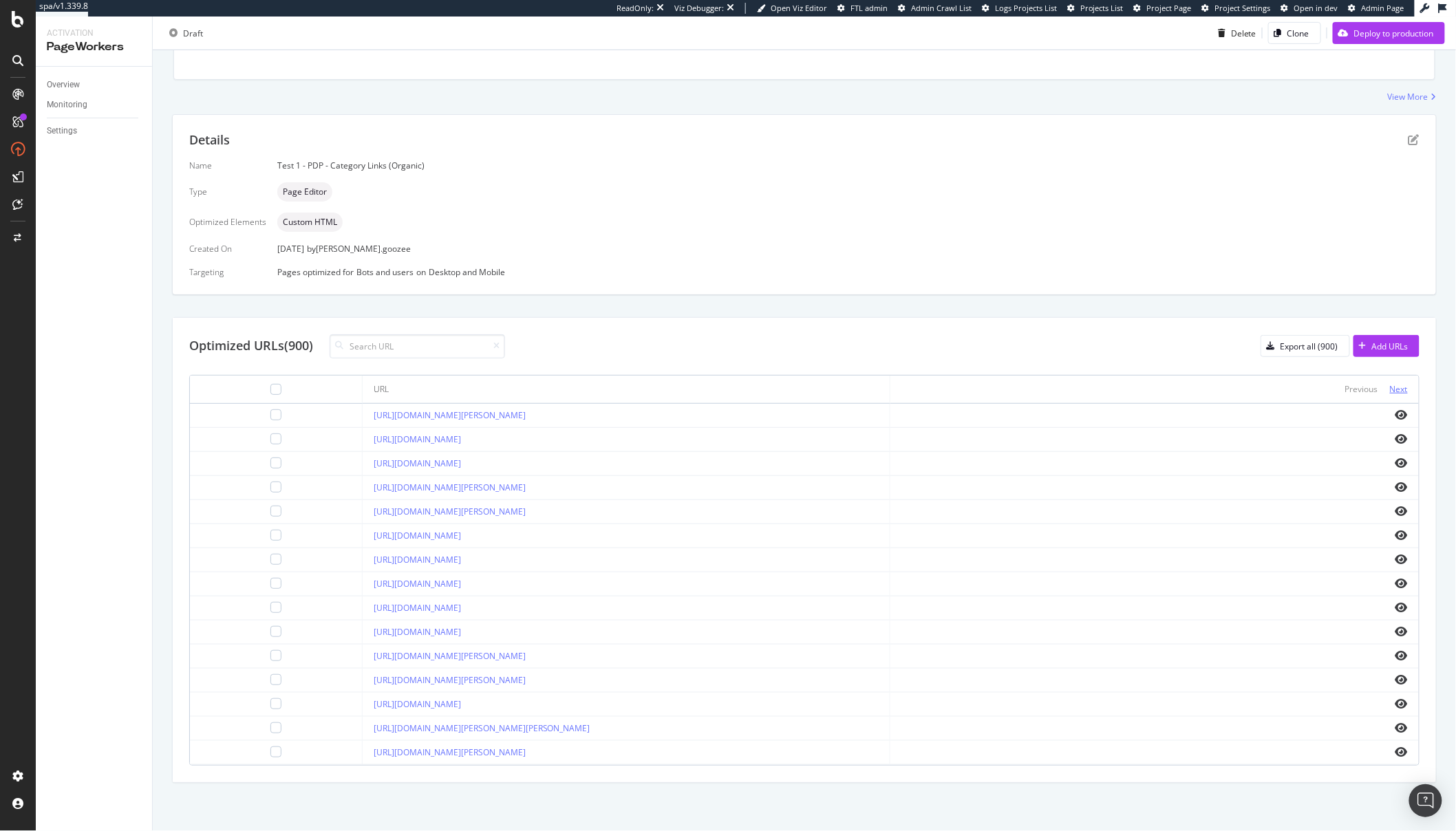
click at [1390, 390] on div "Next" at bounding box center [1399, 390] width 18 height 12
click at [1395, 629] on icon "eye" at bounding box center [1401, 632] width 13 height 11
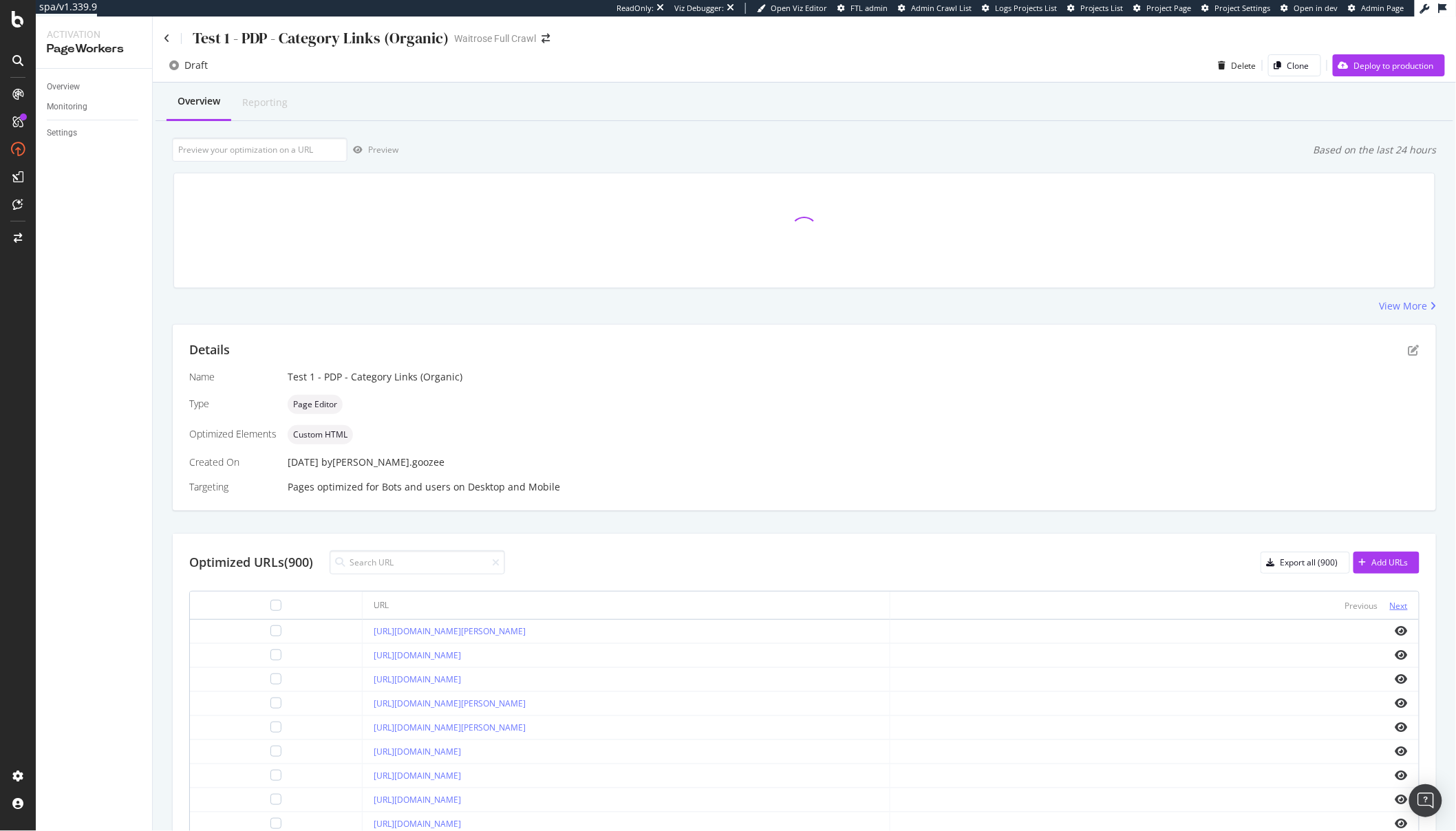
click at [1390, 607] on div "Next" at bounding box center [1399, 606] width 18 height 12
click at [1393, 604] on div "Next" at bounding box center [1399, 606] width 18 height 12
click at [1395, 701] on icon "eye" at bounding box center [1401, 703] width 13 height 11
click at [1390, 607] on div "Next" at bounding box center [1399, 606] width 18 height 12
click at [1395, 750] on icon "eye" at bounding box center [1401, 752] width 13 height 11
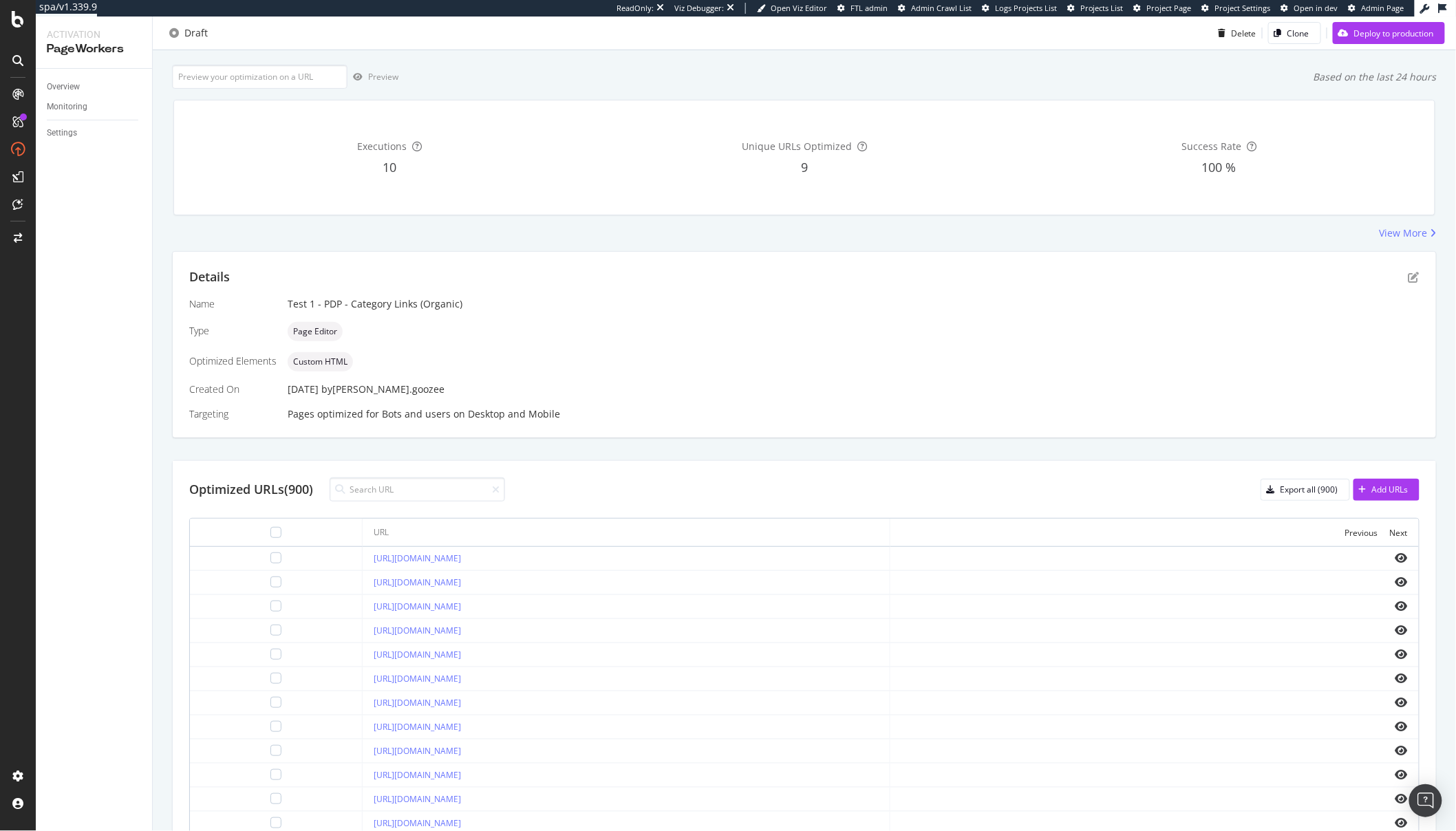
scroll to position [85, 0]
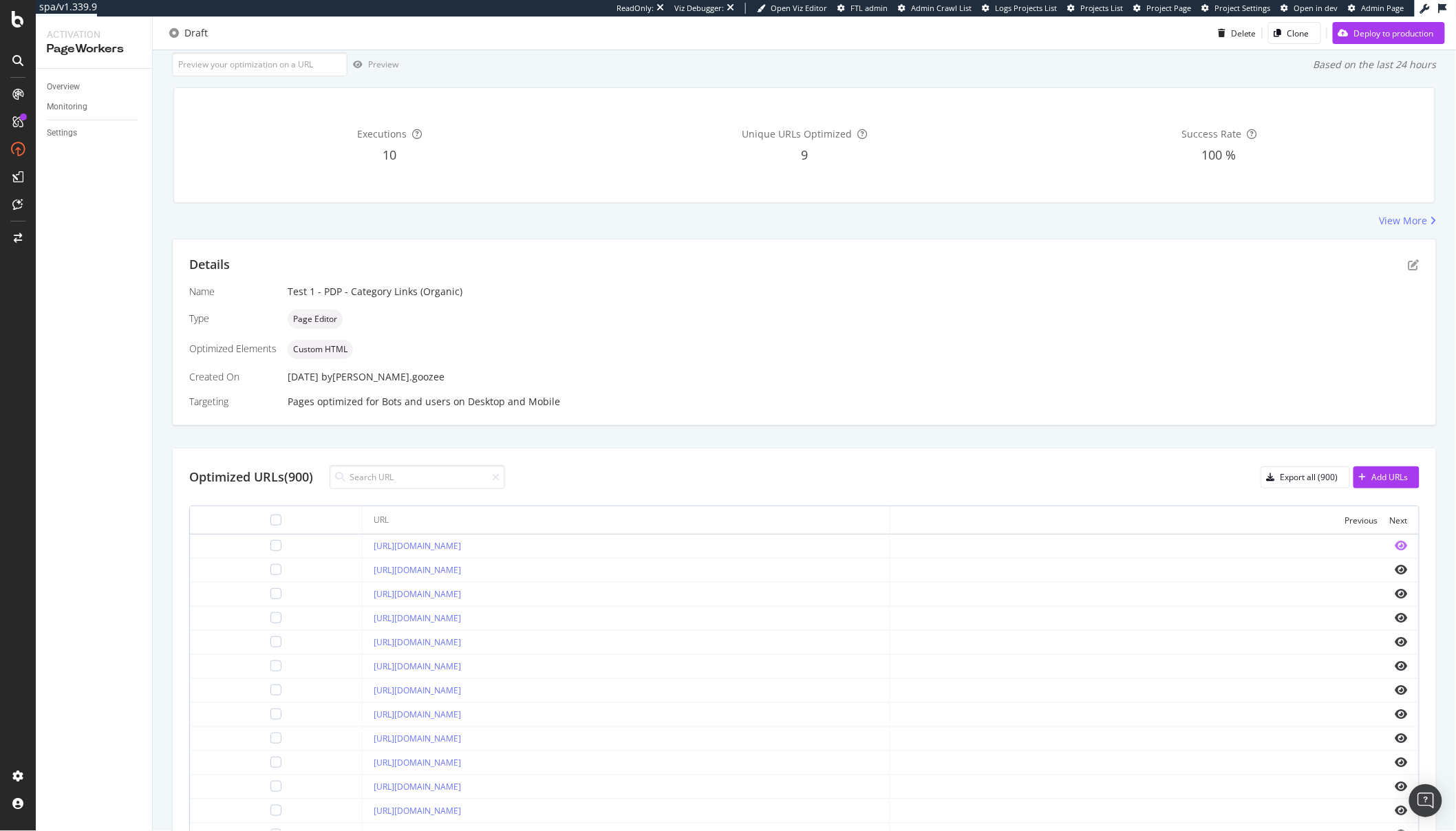
click at [1395, 545] on icon "eye" at bounding box center [1401, 546] width 13 height 11
click at [1395, 614] on icon "eye" at bounding box center [1401, 617] width 13 height 11
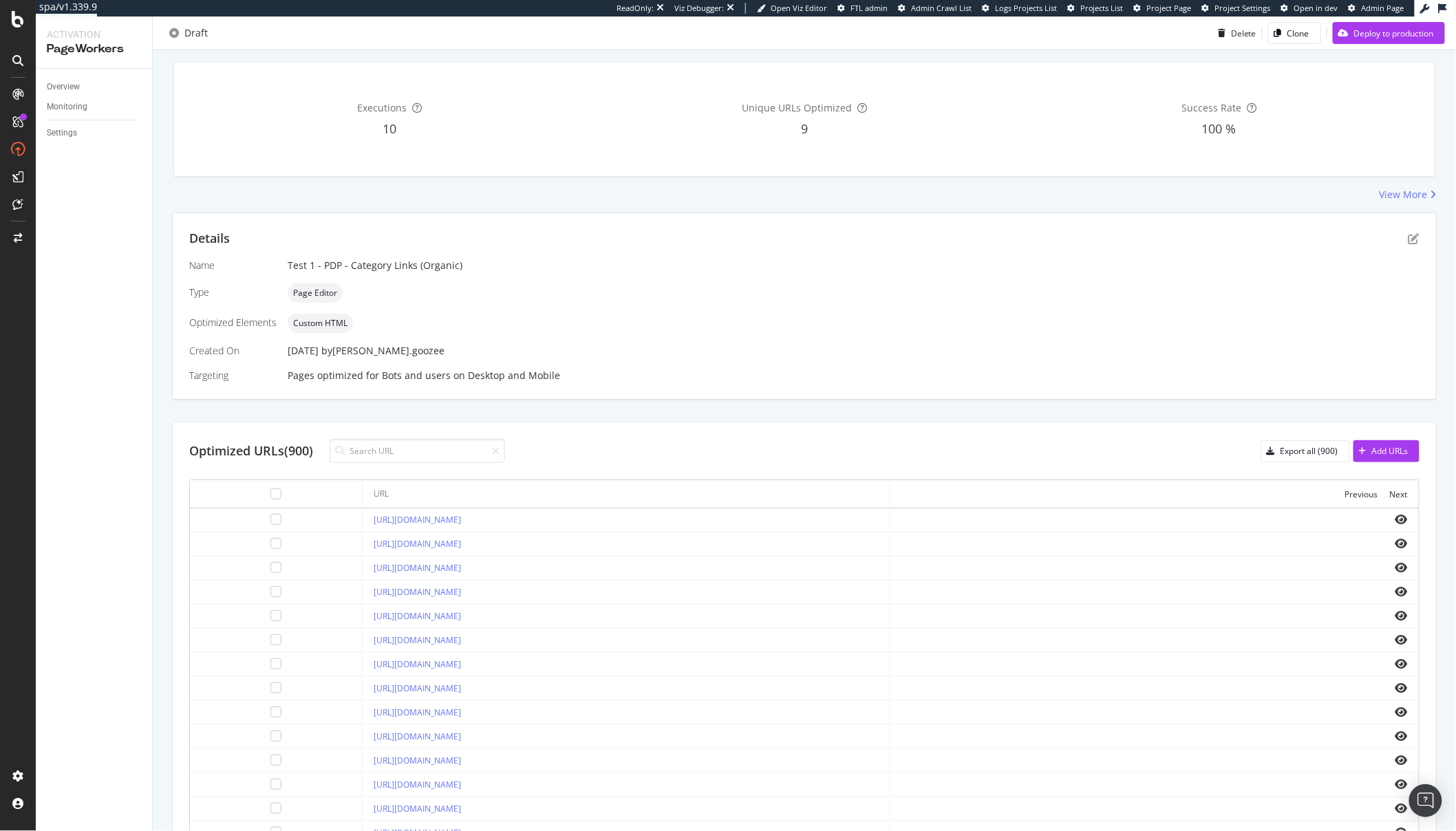
scroll to position [217, 0]
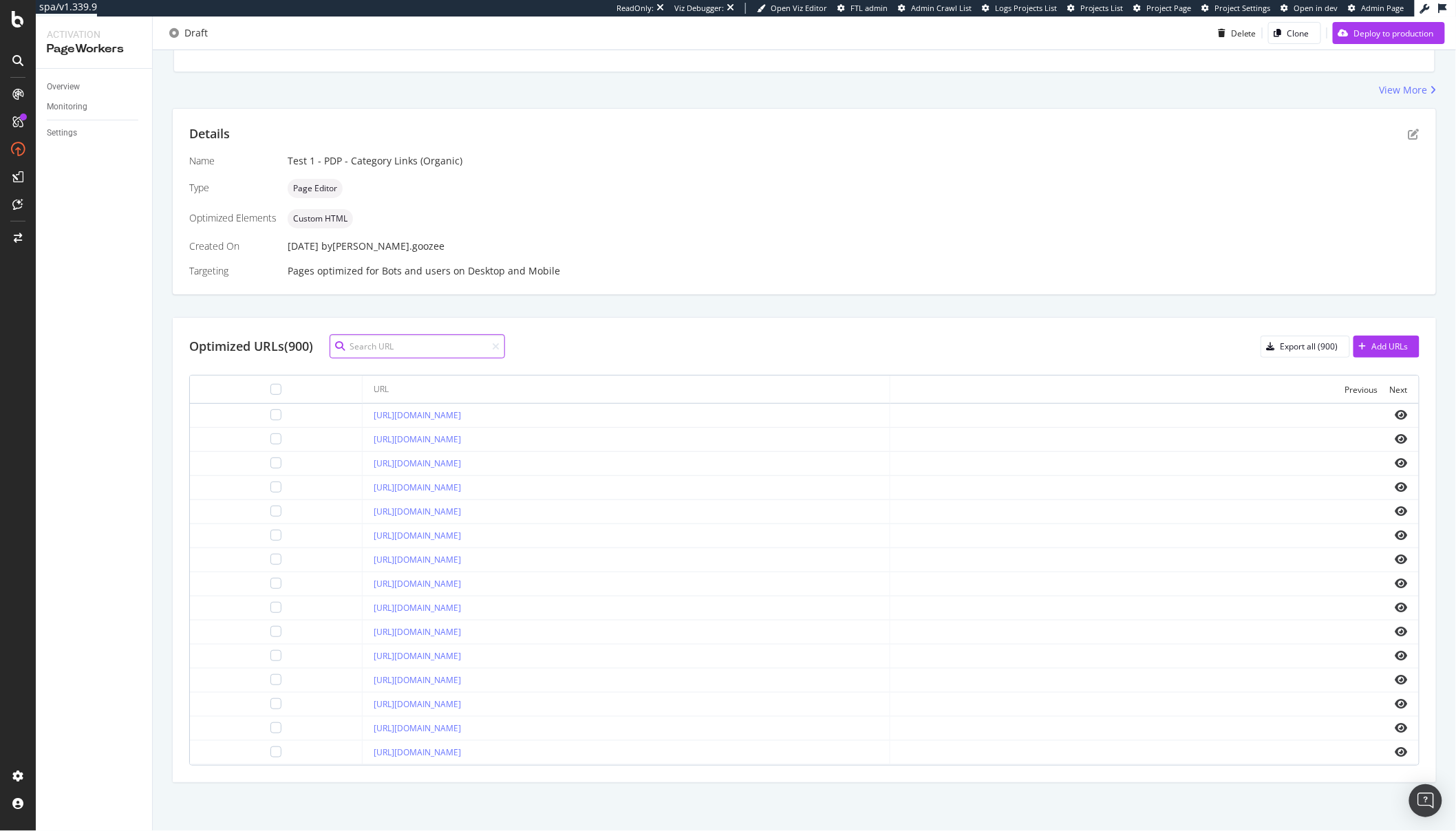
click at [384, 344] on input at bounding box center [417, 346] width 175 height 24
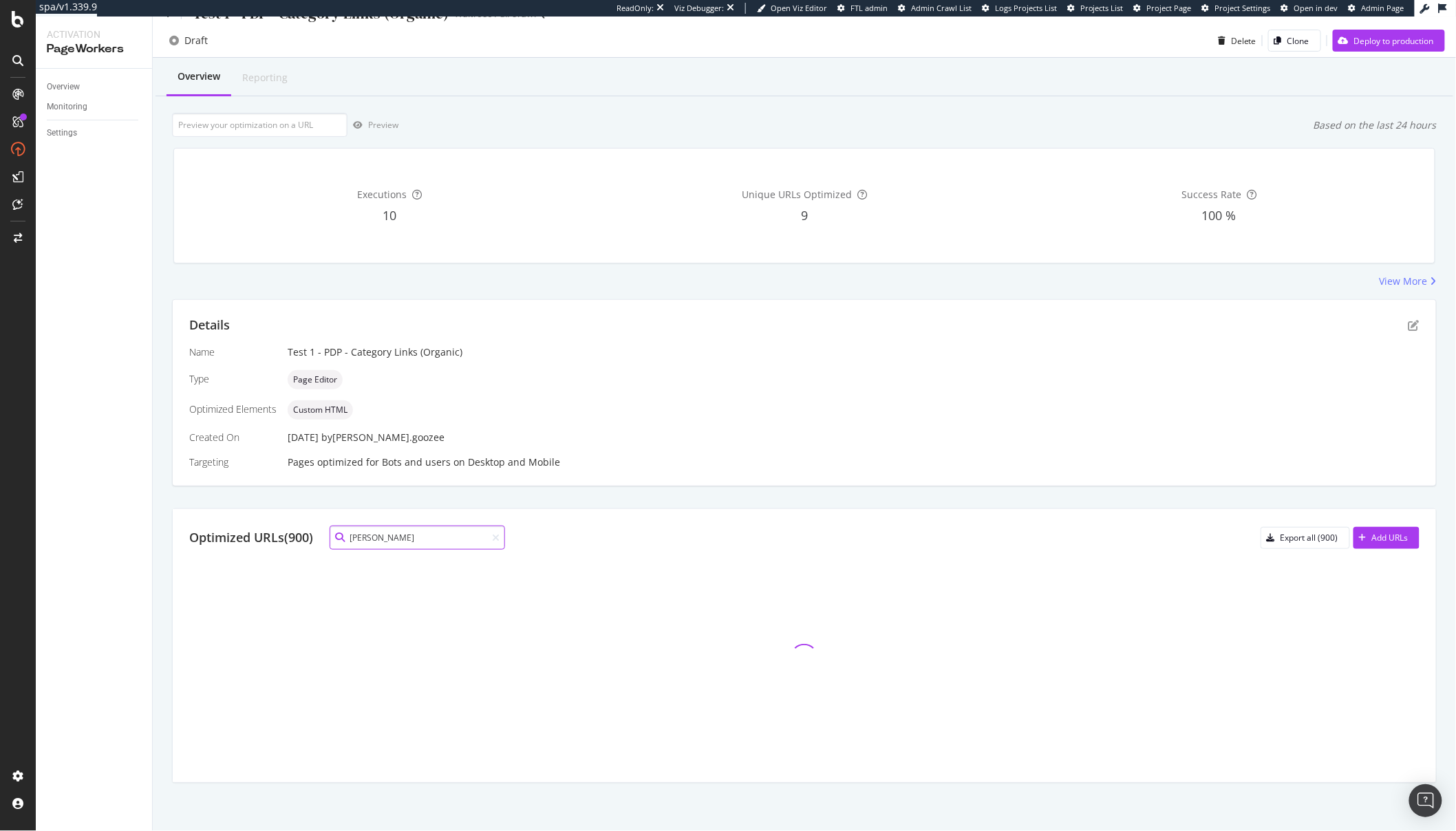
scroll to position [0, 0]
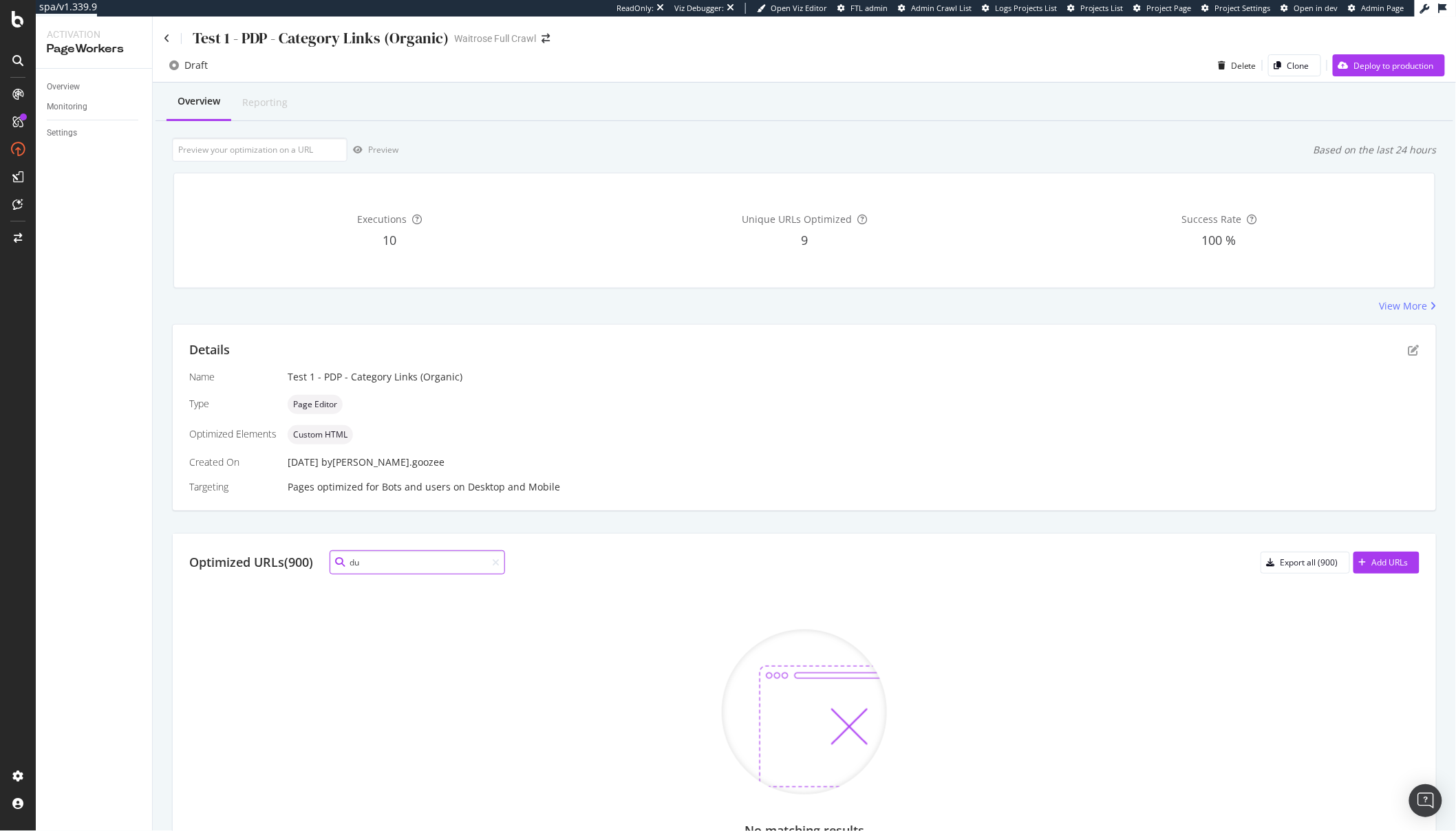
type input "d"
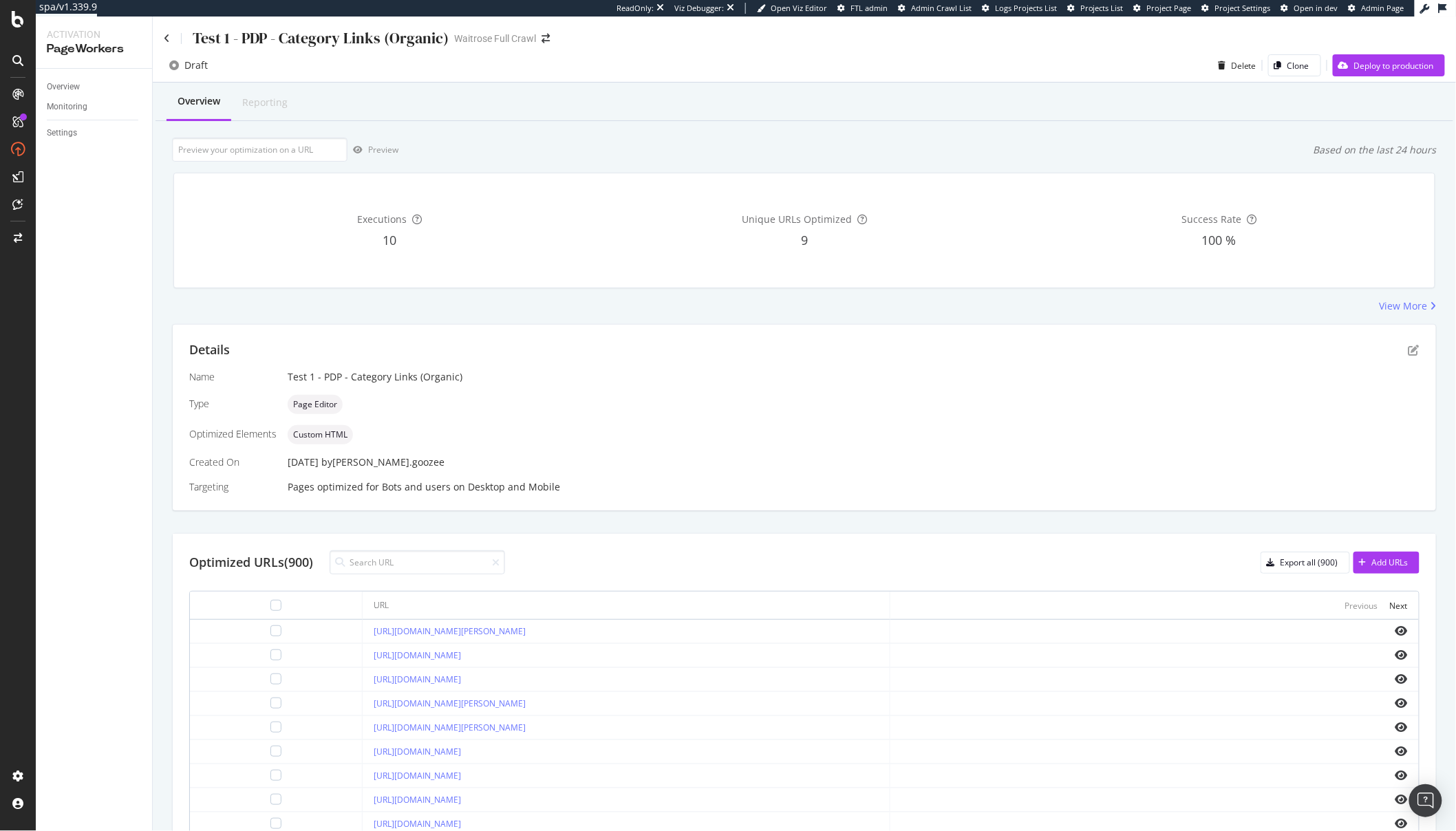
scroll to position [217, 0]
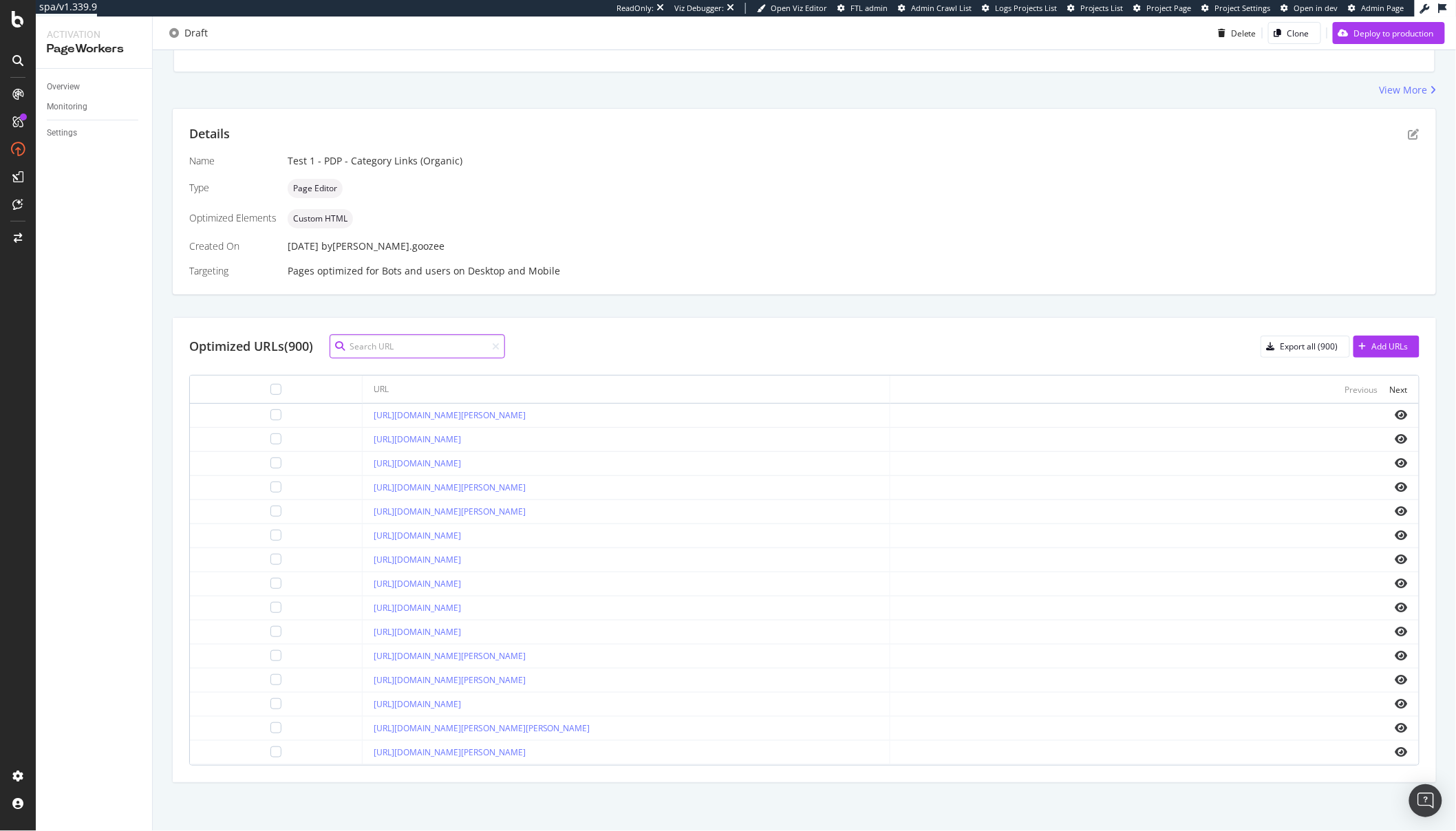
paste input "https://www.waitrose.com/ecom/products/duchy-organic-fairtrade-bananas/088937-4…"
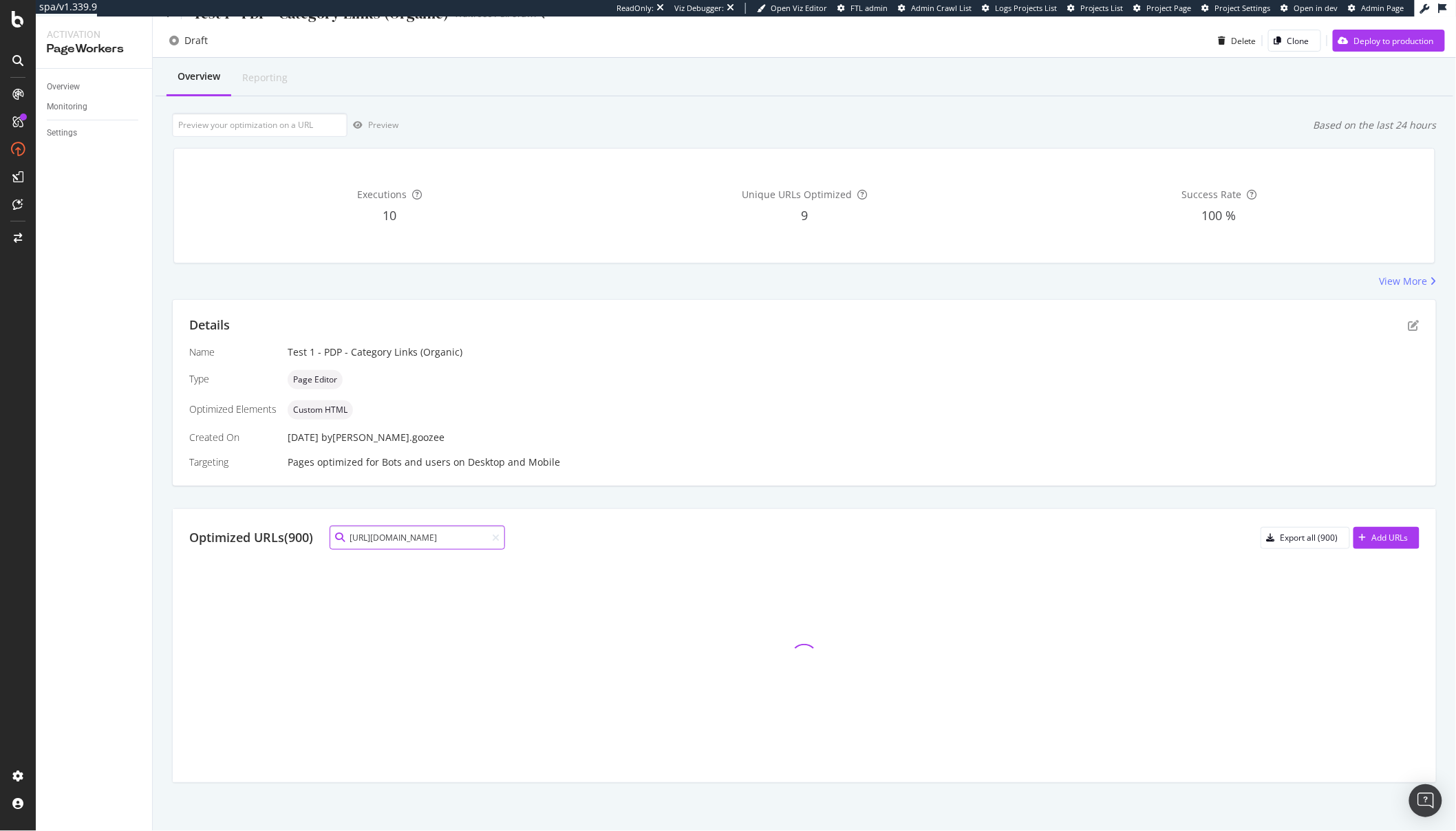
scroll to position [0, 0]
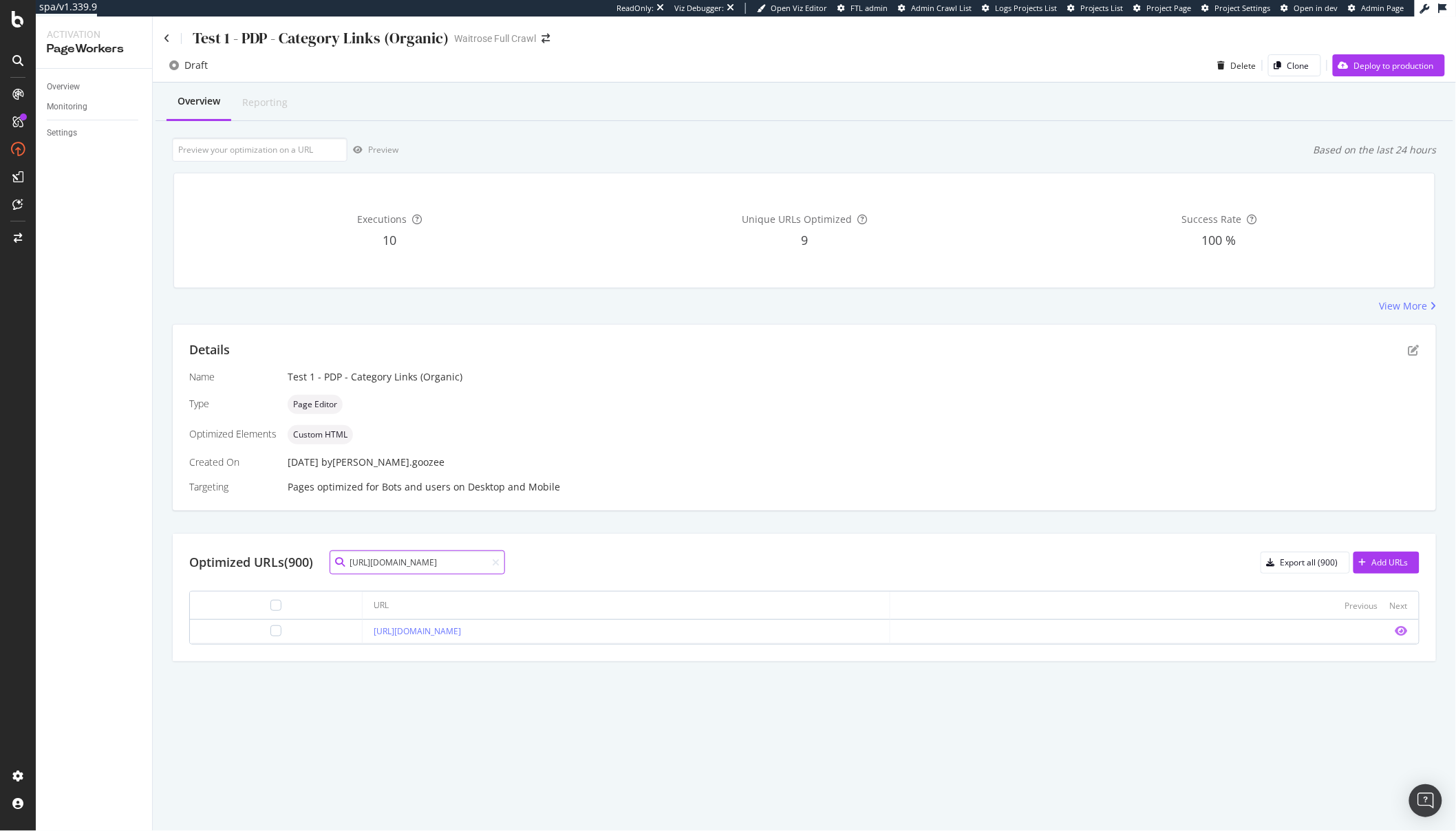
type input "https://www.waitrose.com/ecom/products/duchy-organic-fairtrade-bananas/088937-4…"
click at [1404, 632] on icon "eye" at bounding box center [1401, 631] width 13 height 11
click at [504, 560] on input "https://www.waitrose.com/ecom/products/duchy-organic-fairtrade-bananas/088937-4…" at bounding box center [417, 563] width 175 height 24
click at [498, 560] on icon at bounding box center [496, 563] width 7 height 10
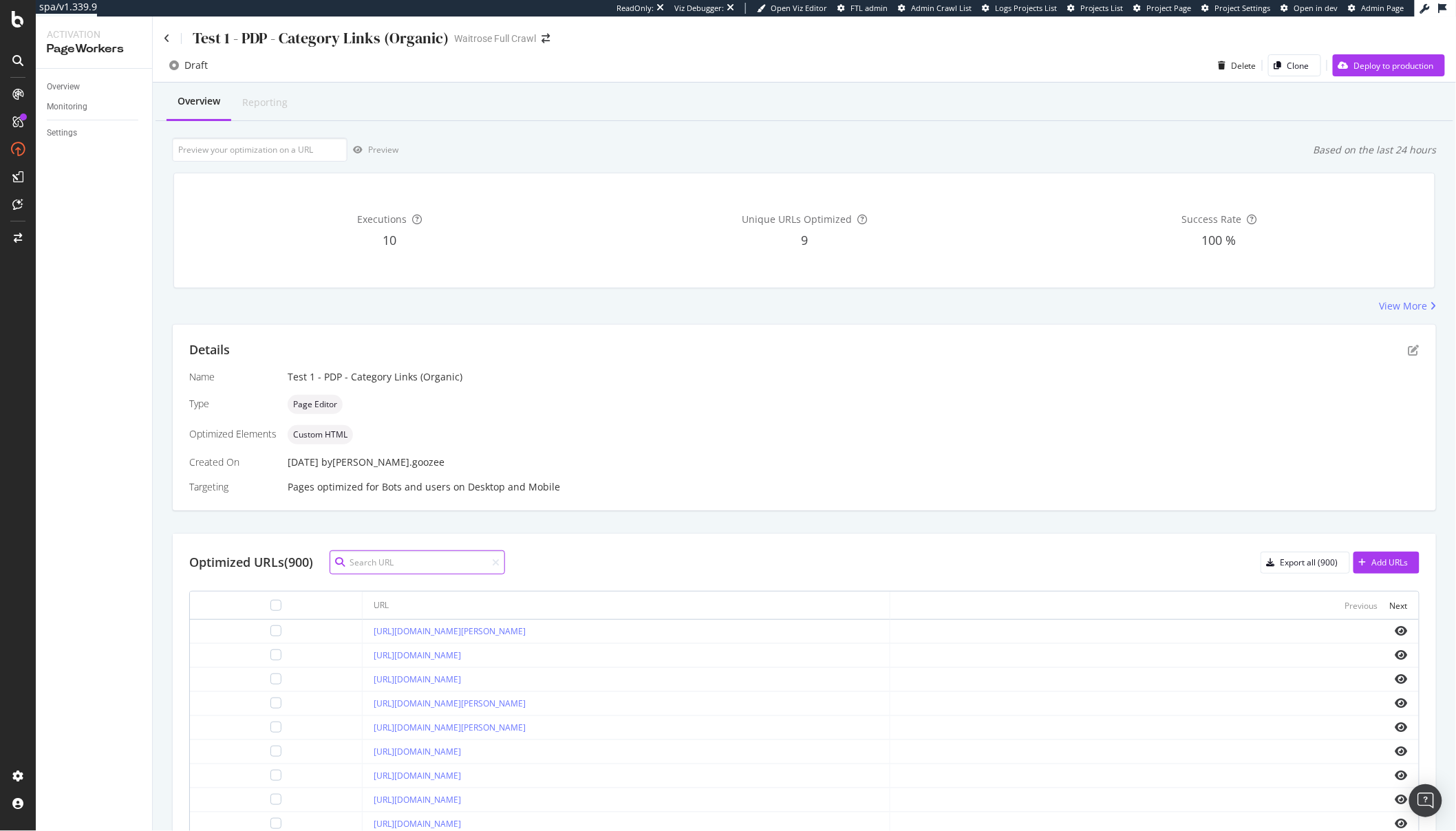
click at [396, 562] on input at bounding box center [417, 563] width 175 height 24
paste input "https://www.waitrose.com/ecom/products/duchy-organic-fairtrade-bananas/088937-4…"
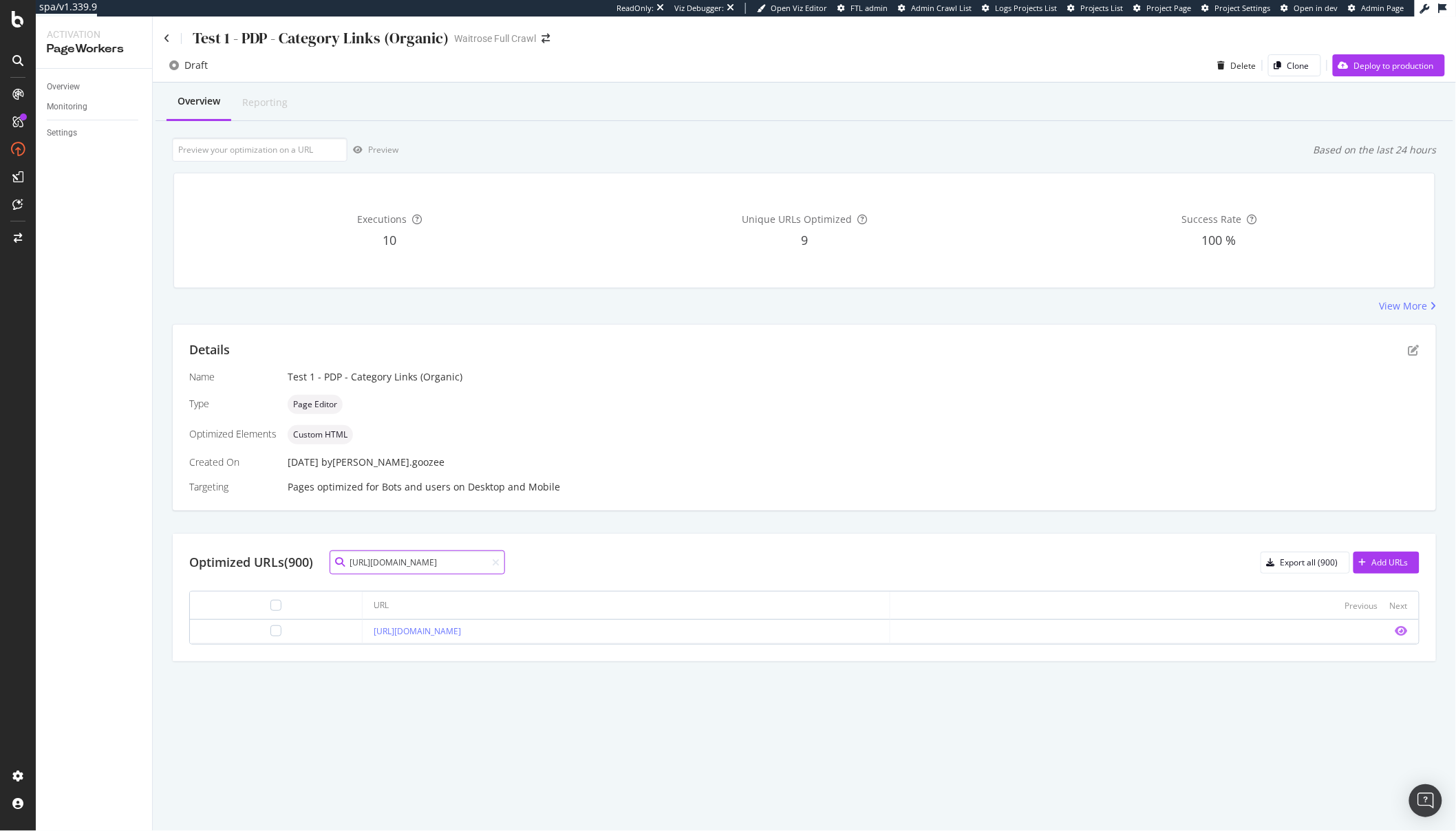
type input "https://www.waitrose.com/ecom/products/duchy-organic-fairtrade-bananas/088937-4…"
click at [1395, 628] on icon "eye" at bounding box center [1401, 631] width 13 height 11
click at [1403, 634] on icon "eye" at bounding box center [1401, 631] width 13 height 11
click at [429, 562] on input "https://www.waitrose.com/ecom/products/duchy-organic-fairtrade-bananas/088937-4…" at bounding box center [417, 563] width 175 height 24
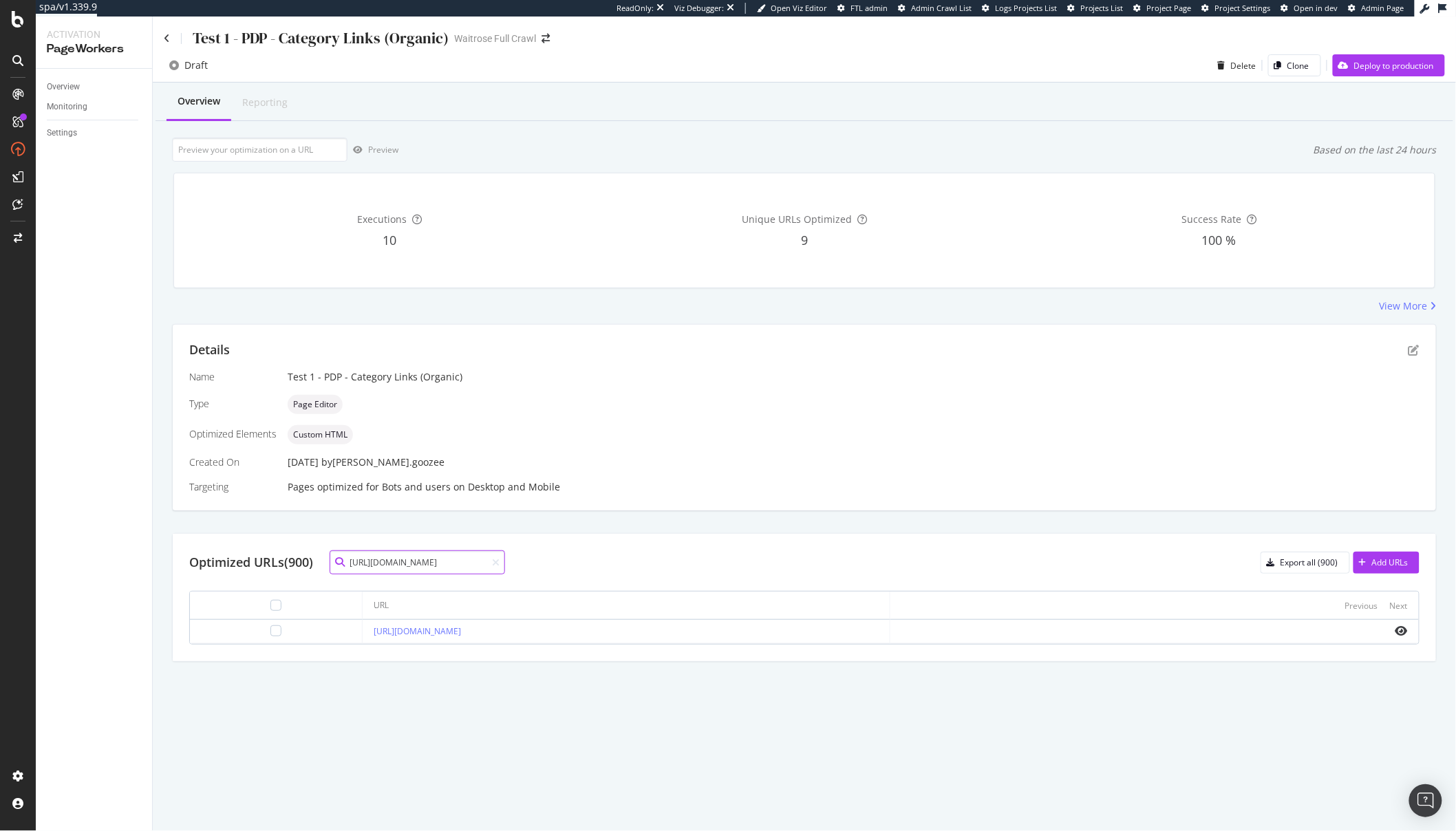
click at [429, 562] on input "https://www.waitrose.com/ecom/products/duchy-organic-fairtrade-bananas/088937-4…" at bounding box center [417, 563] width 175 height 24
click at [428, 568] on input "https://www.waitrose.com/ecom/products/duchy-organic-fairtrade-bananas/088937-4…" at bounding box center [417, 563] width 175 height 24
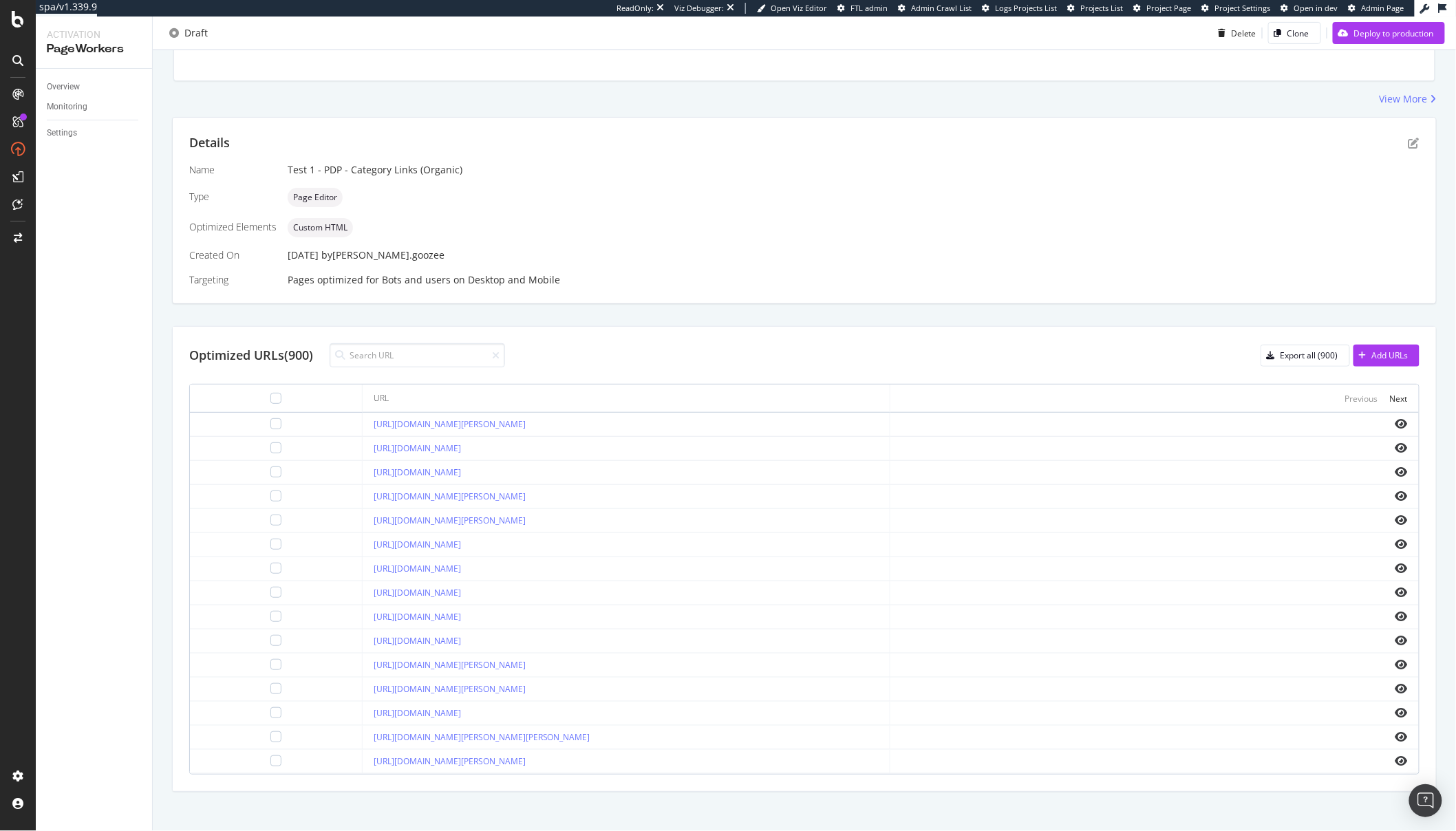
scroll to position [217, 0]
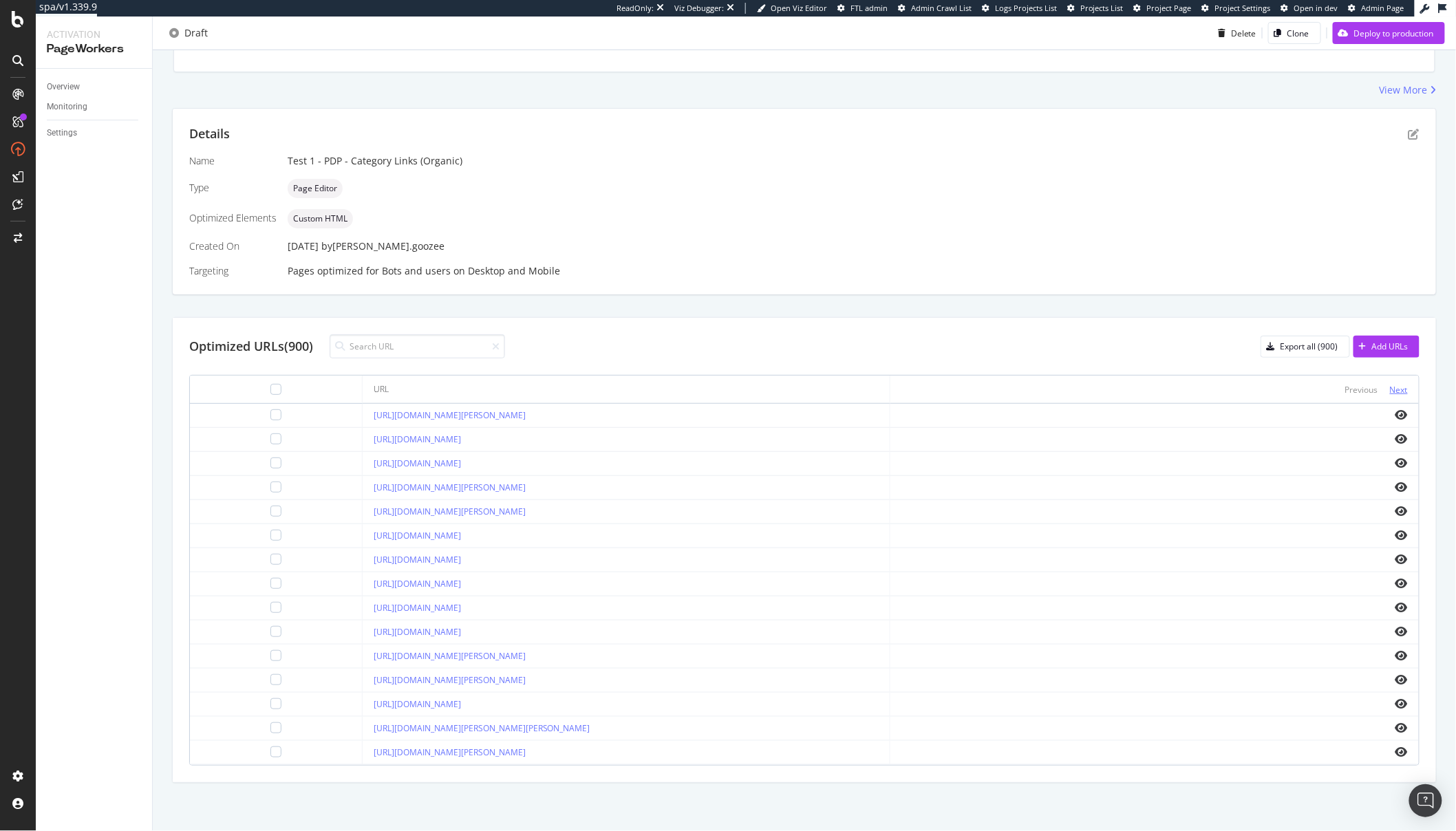
click at [1390, 387] on div "Next" at bounding box center [1399, 390] width 18 height 12
click at [1395, 657] on icon "eye" at bounding box center [1401, 656] width 13 height 11
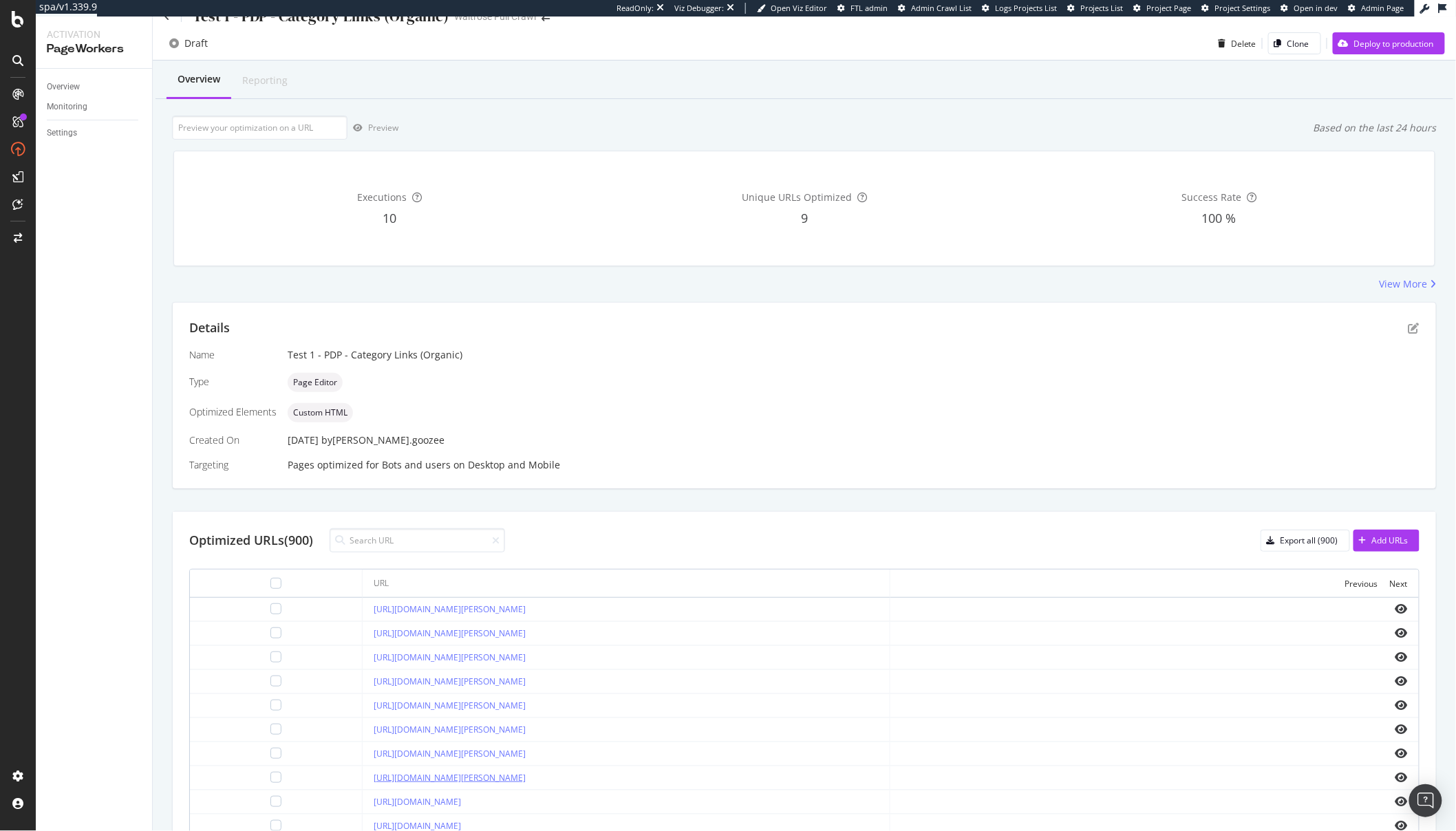
scroll to position [0, 0]
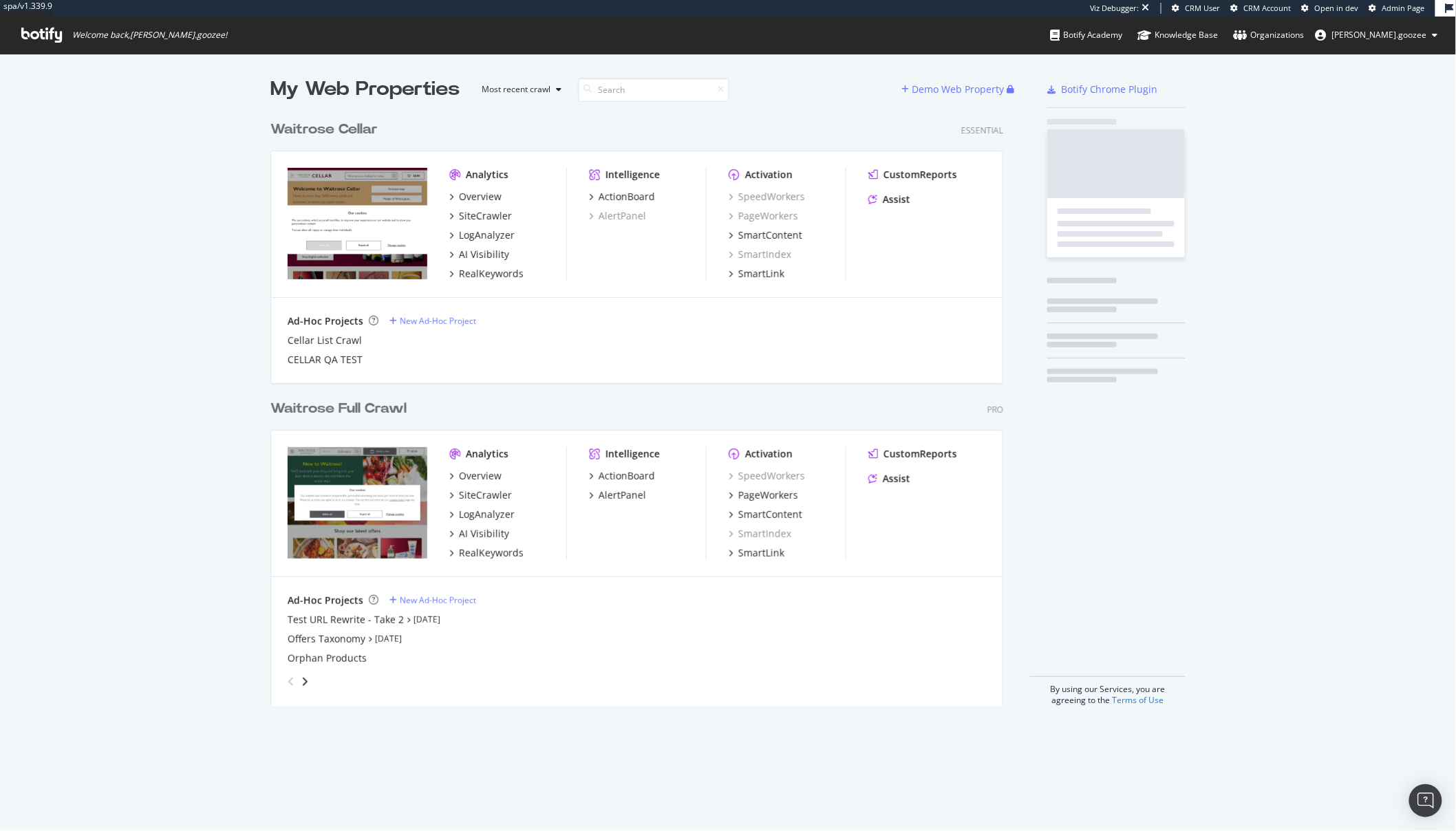
scroll to position [592, 732]
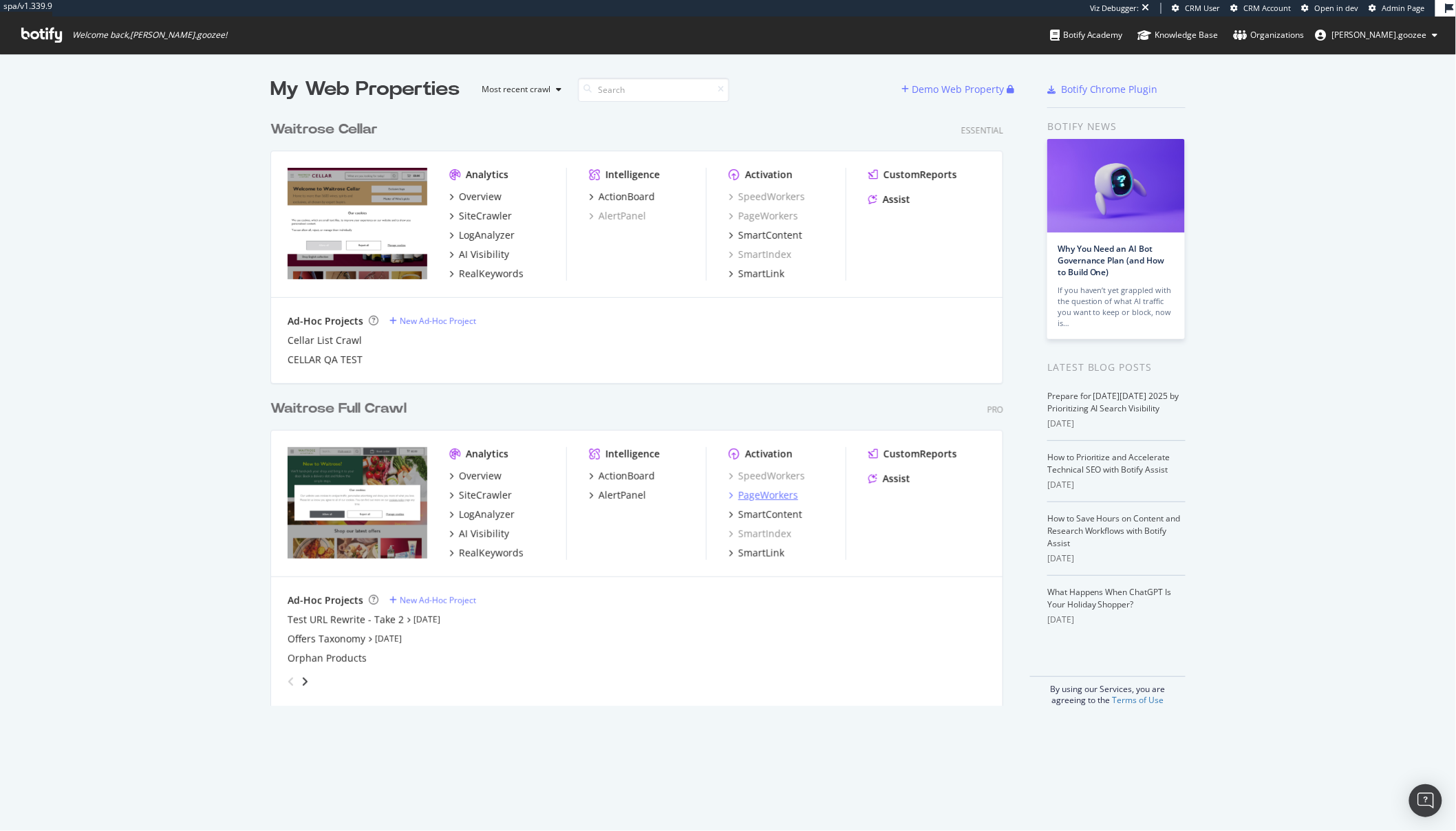
click at [775, 493] on div "PageWorkers" at bounding box center [768, 495] width 60 height 13
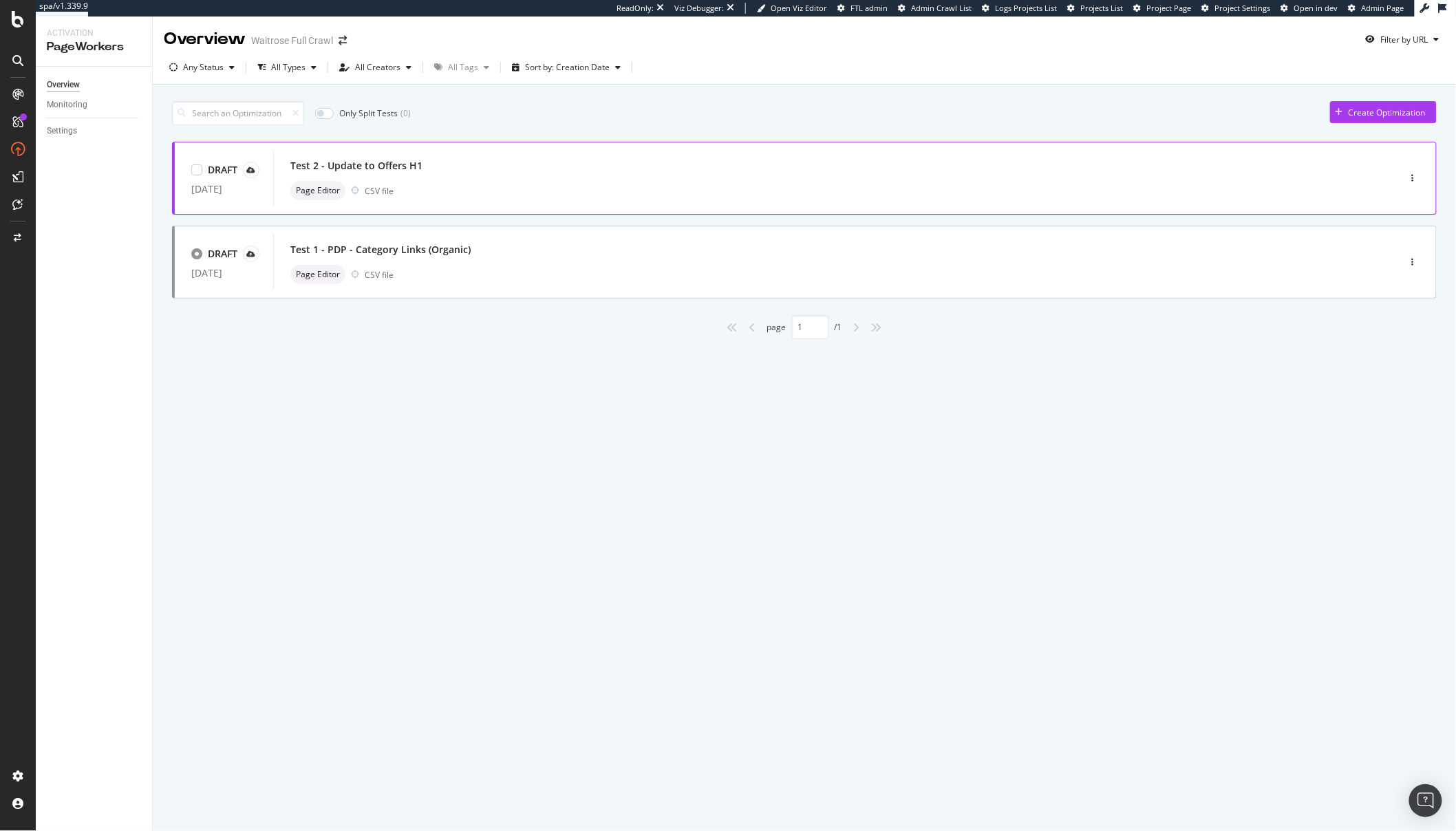
click at [474, 166] on div "Test 2 - Update to Offers H1" at bounding box center [815, 166] width 1050 height 19
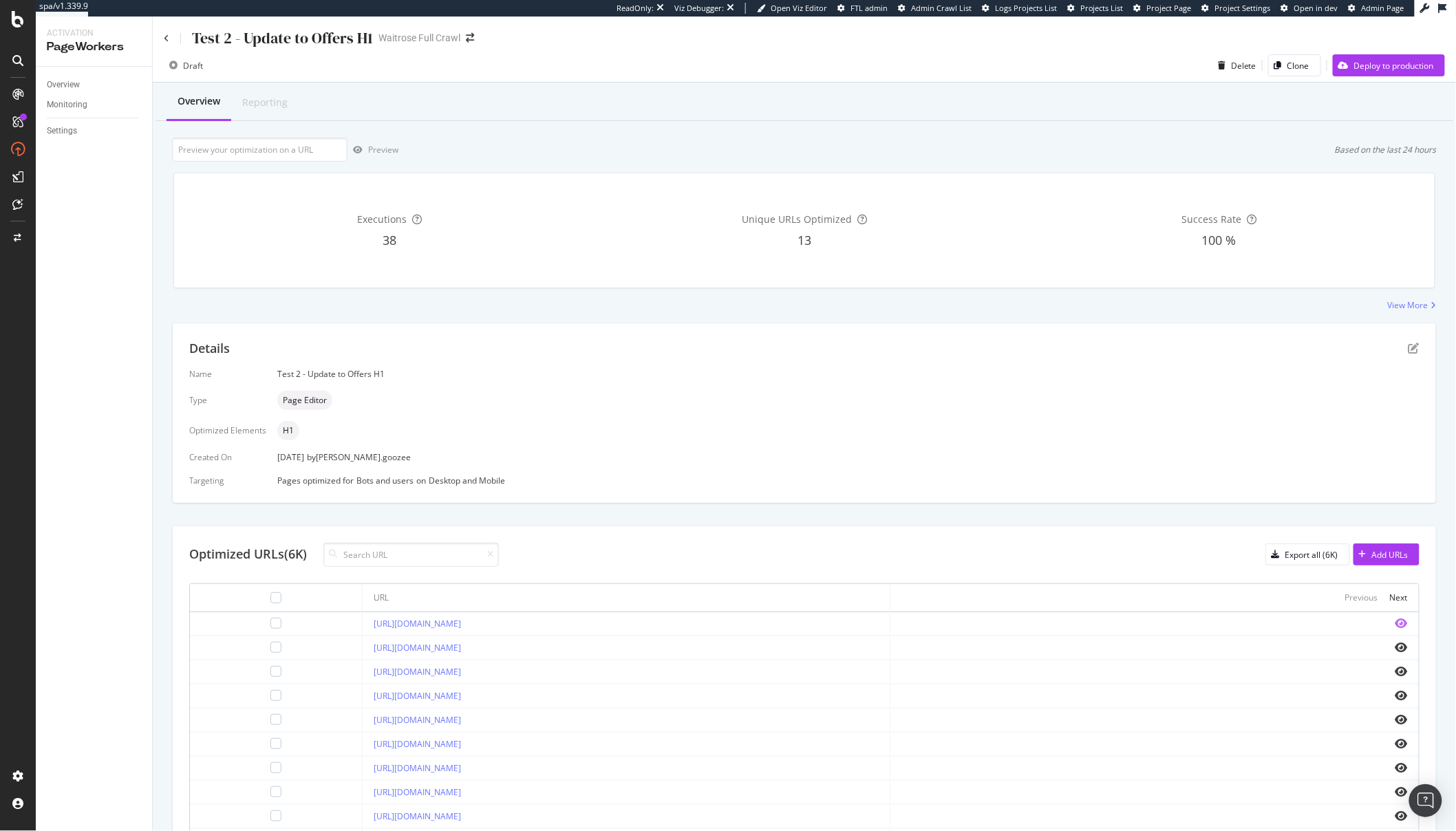
click at [1395, 620] on icon "eye" at bounding box center [1401, 623] width 13 height 11
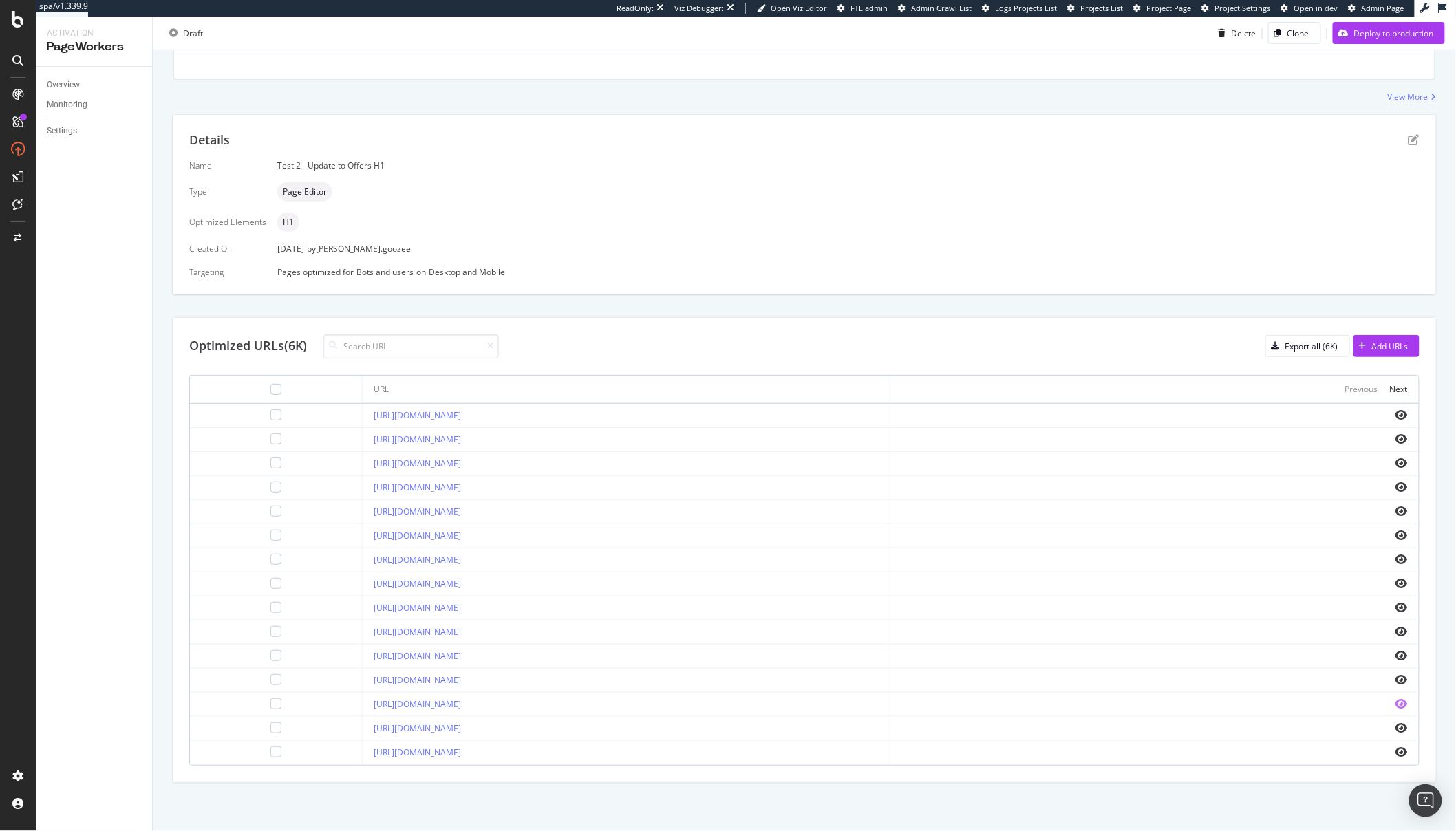
click at [1395, 704] on icon "eye" at bounding box center [1401, 704] width 13 height 11
click at [1395, 628] on icon "eye" at bounding box center [1401, 632] width 13 height 11
click at [1392, 393] on div "Next" at bounding box center [1399, 390] width 18 height 12
click at [1391, 393] on div "Next" at bounding box center [1399, 390] width 18 height 12
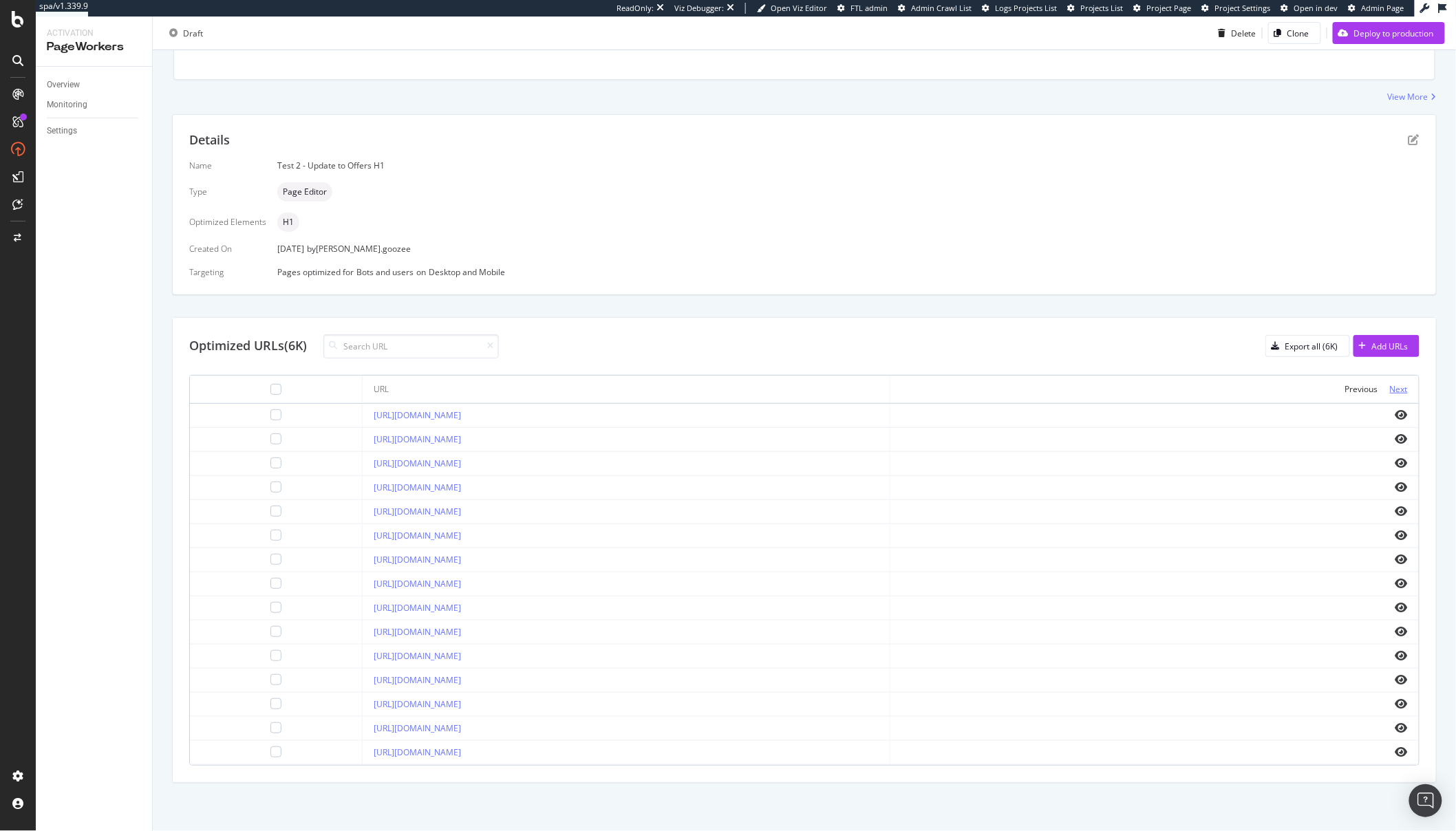
click at [1390, 390] on div "Next" at bounding box center [1399, 390] width 18 height 12
click at [1385, 733] on div at bounding box center [1155, 728] width 507 height 11
click at [1395, 731] on icon "eye" at bounding box center [1401, 728] width 13 height 11
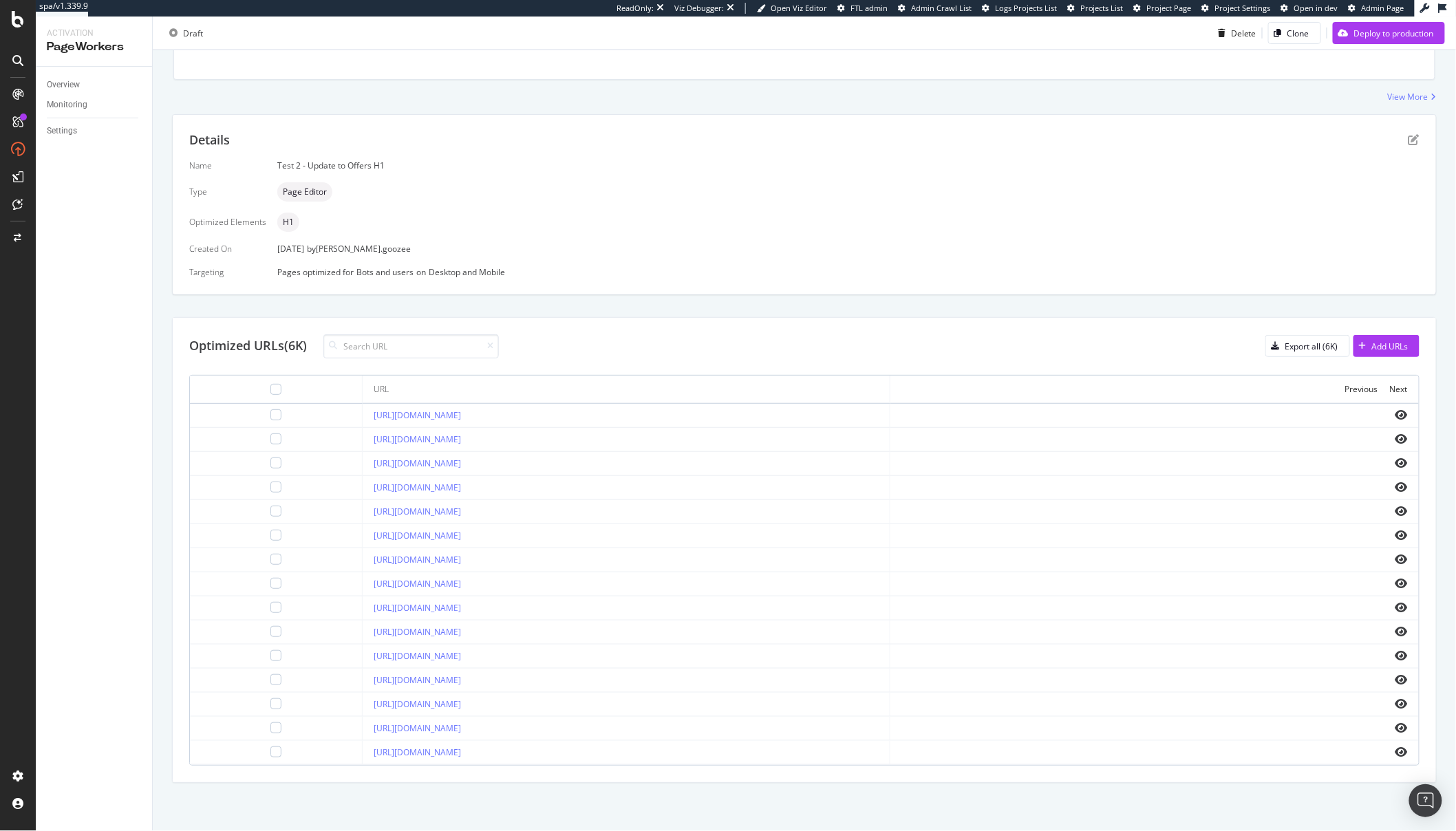
scroll to position [0, 0]
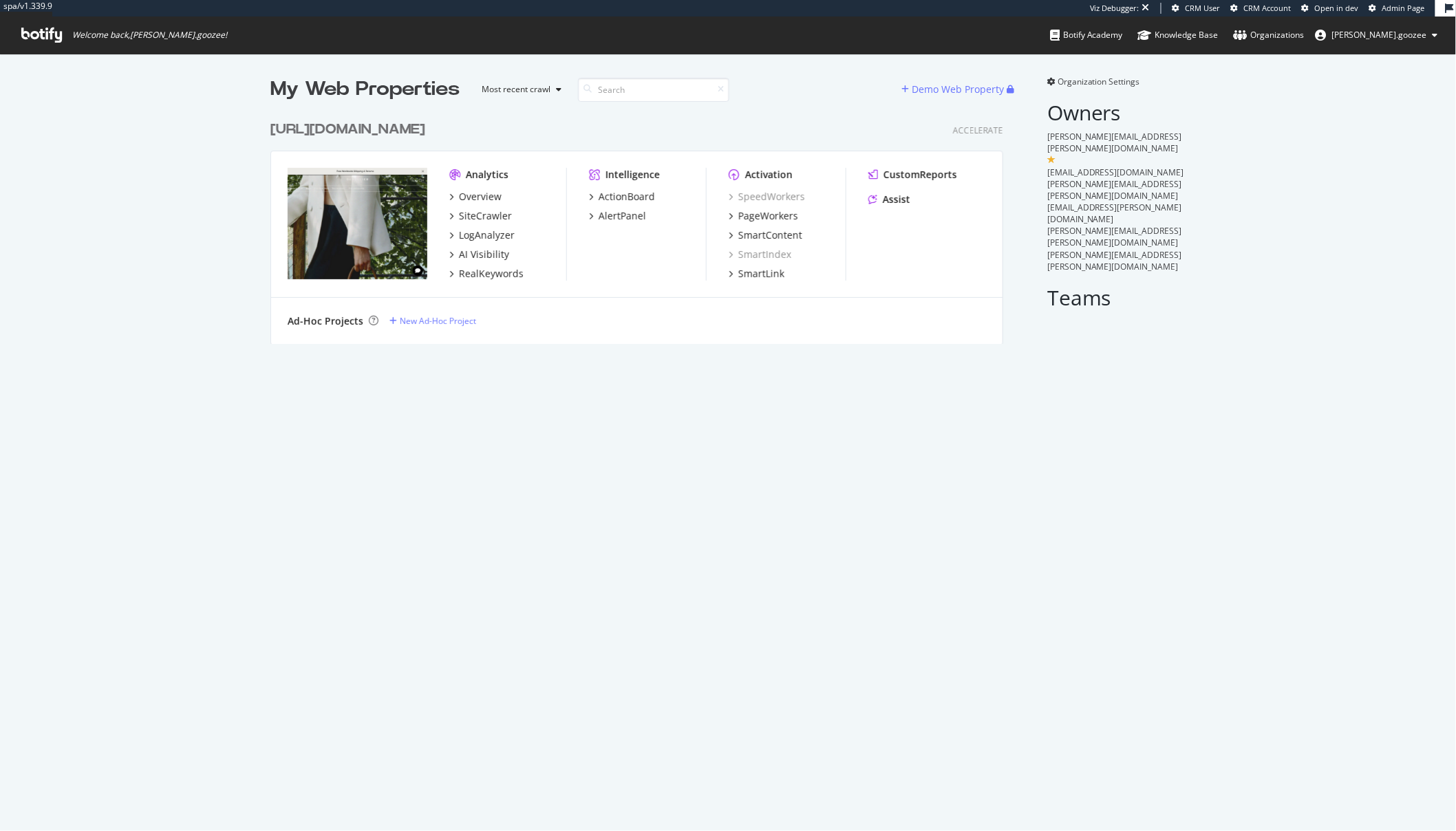
scroll to position [229, 732]
click at [765, 221] on div "PageWorkers" at bounding box center [768, 216] width 60 height 13
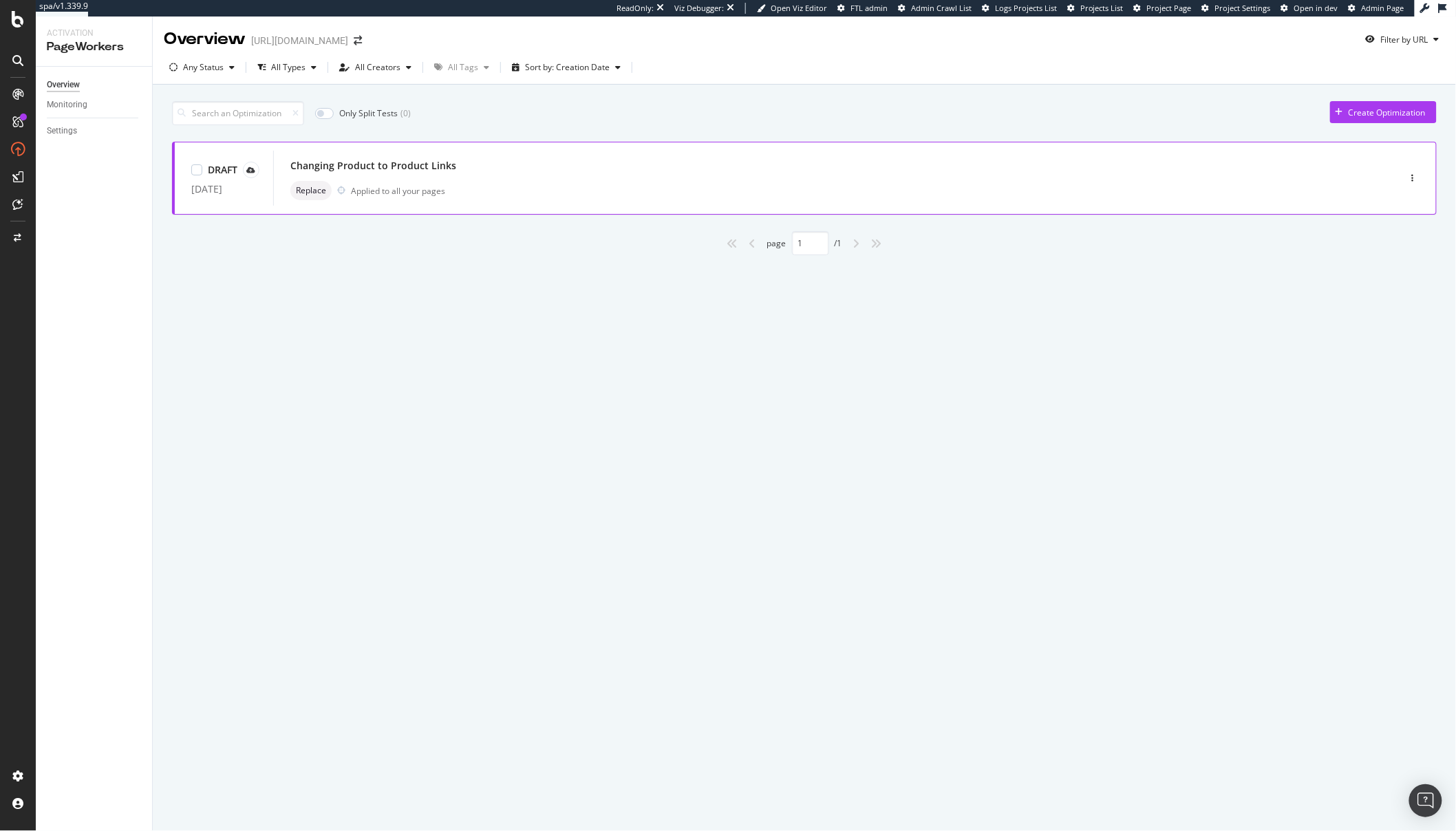
click at [1138, 160] on div "Changing Product to Product Links" at bounding box center [815, 166] width 1050 height 19
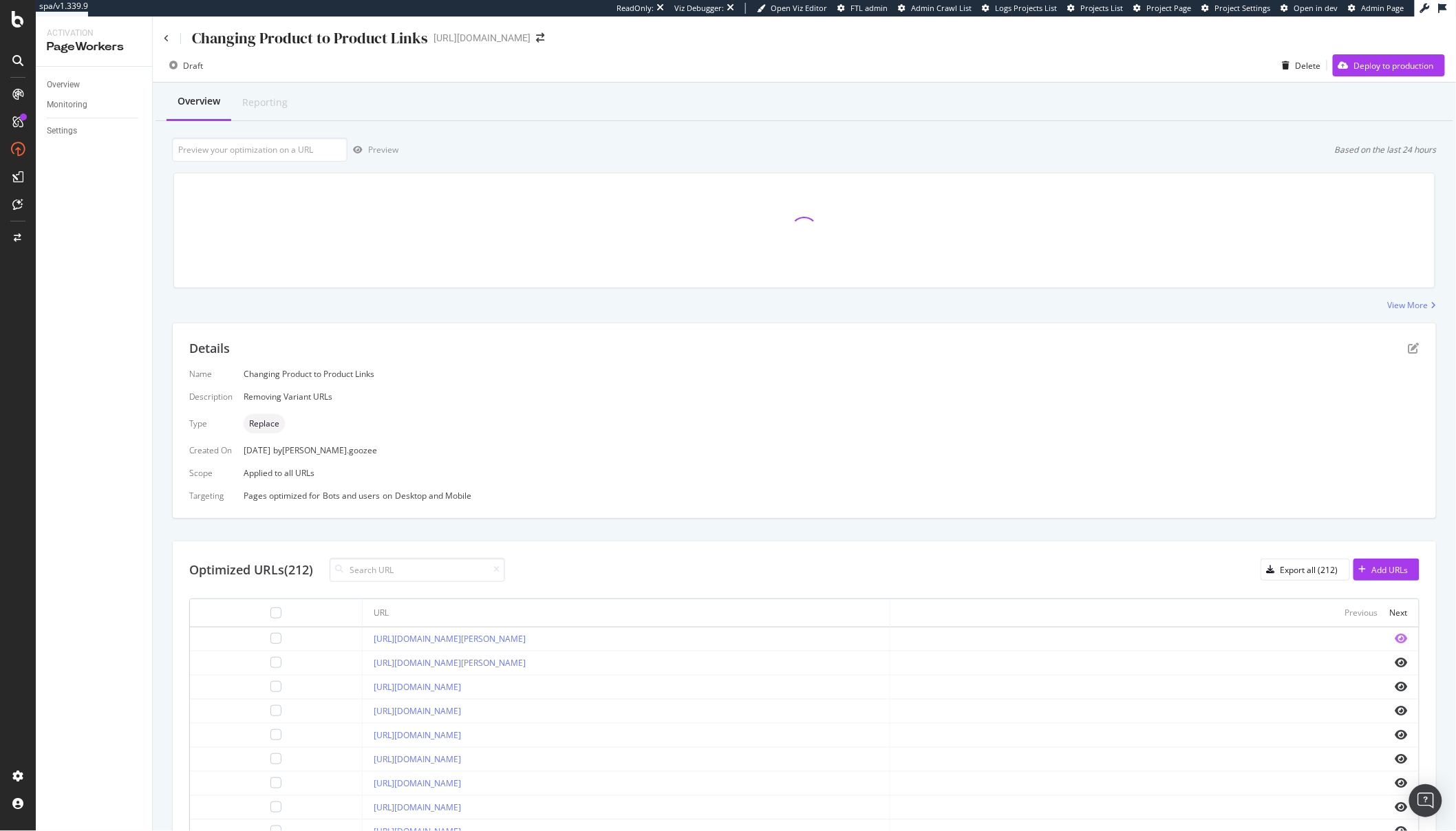
click at [1395, 638] on icon "eye" at bounding box center [1401, 638] width 13 height 11
click at [1395, 643] on icon "eye" at bounding box center [1401, 638] width 13 height 11
click at [272, 152] on input "url" at bounding box center [260, 150] width 175 height 24
paste input "[URL][DOMAIN_NAME][PERSON_NAME]"
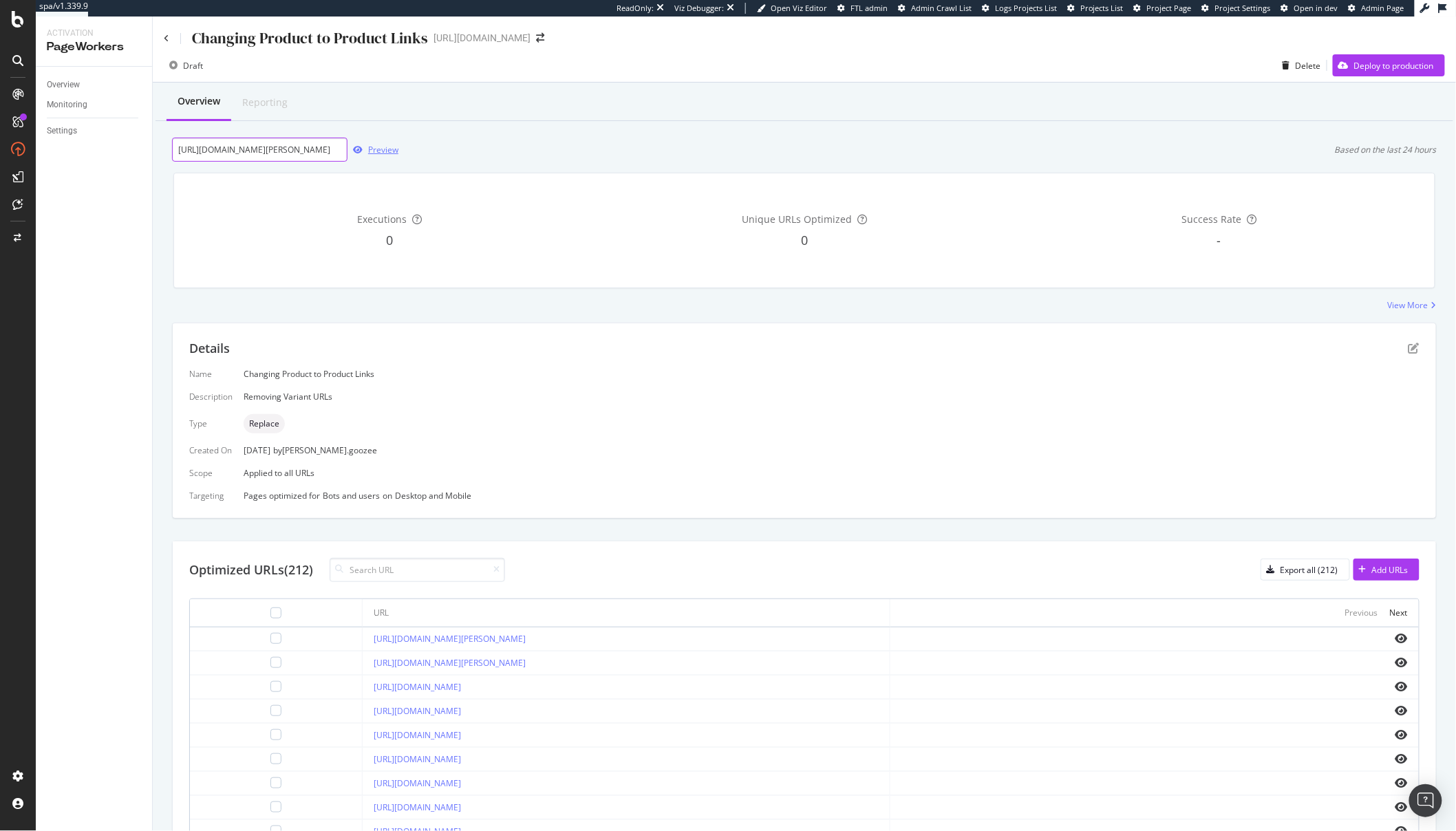
type input "[URL][DOMAIN_NAME][PERSON_NAME]"
click at [378, 148] on div "Preview" at bounding box center [383, 150] width 30 height 12
